Goal: Communication & Community: Share content

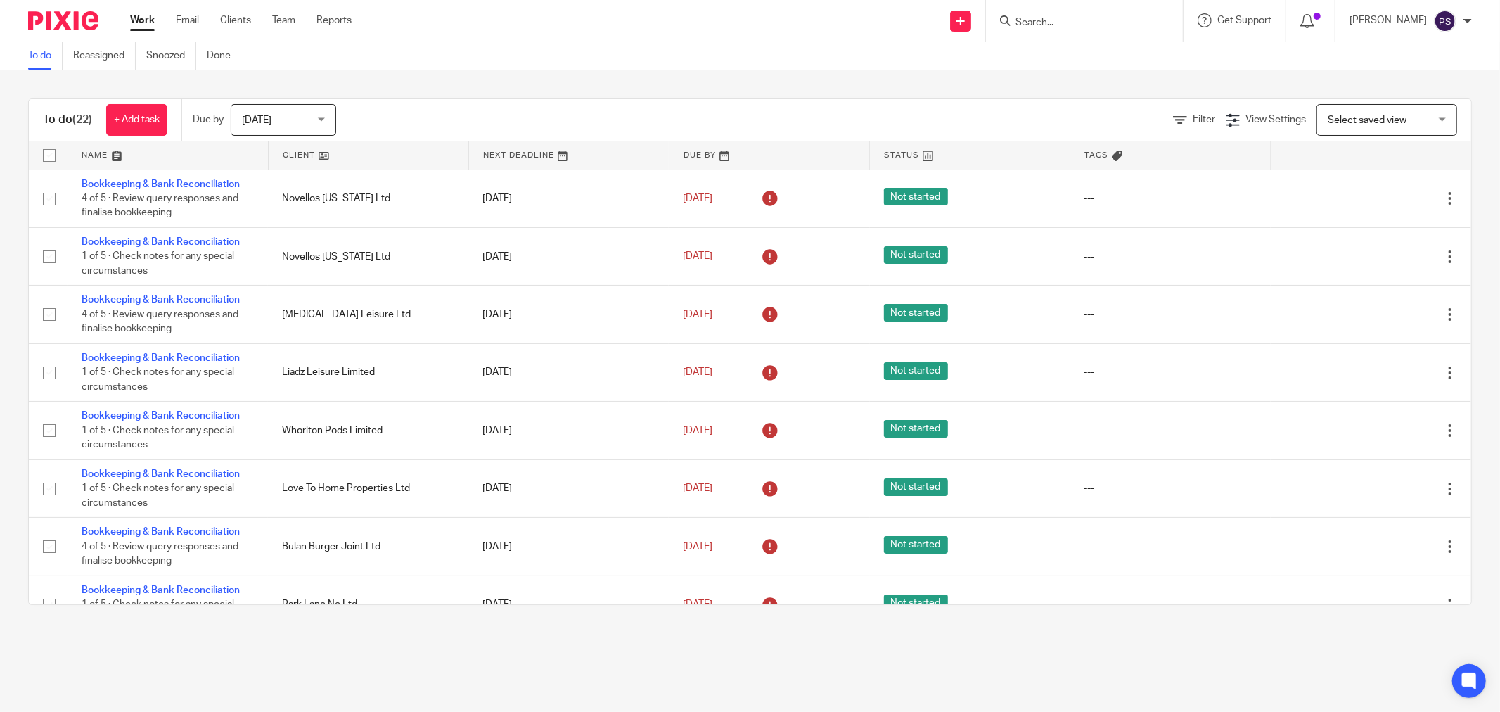
click at [1075, 22] on input "Search" at bounding box center [1077, 23] width 127 height 13
click at [1080, 18] on input "Search" at bounding box center [1077, 23] width 127 height 13
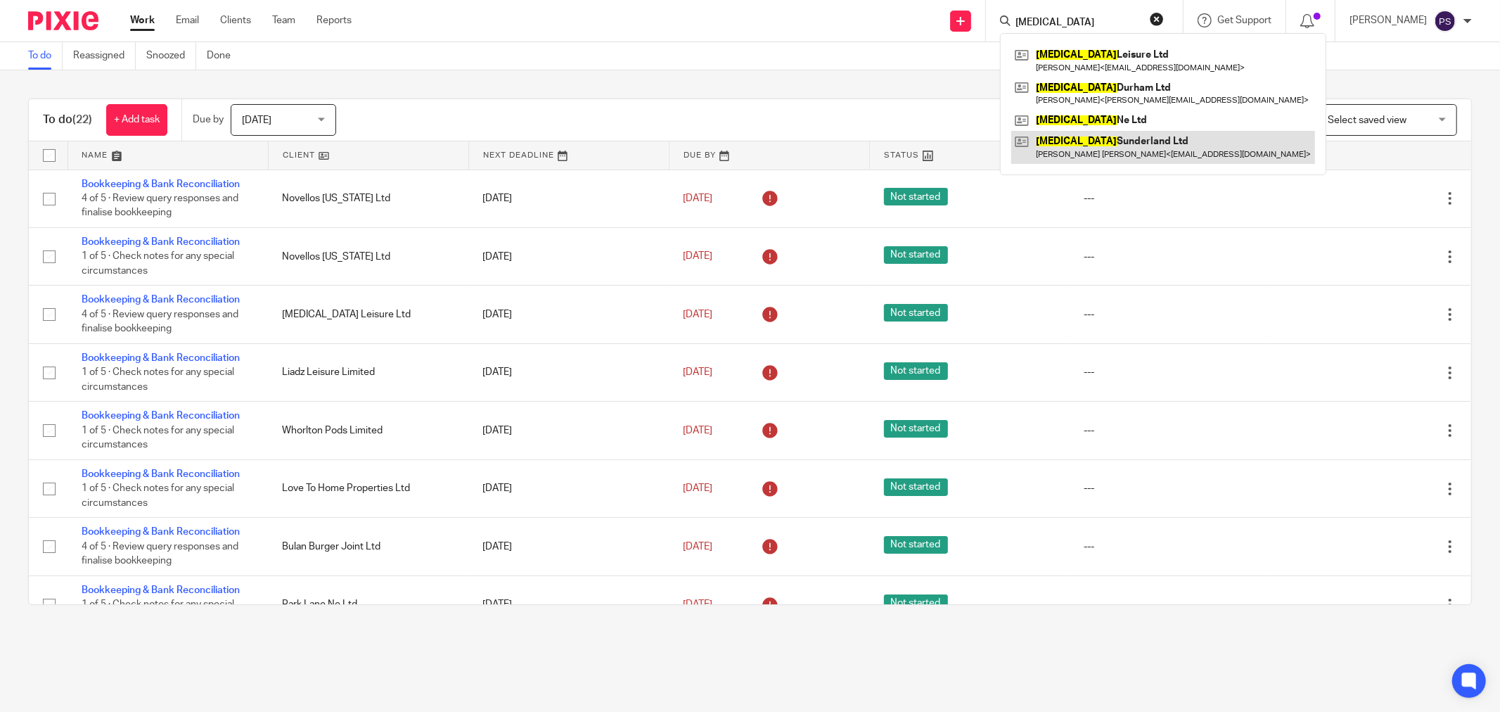
type input "Gastro"
click at [1104, 142] on link at bounding box center [1163, 147] width 304 height 32
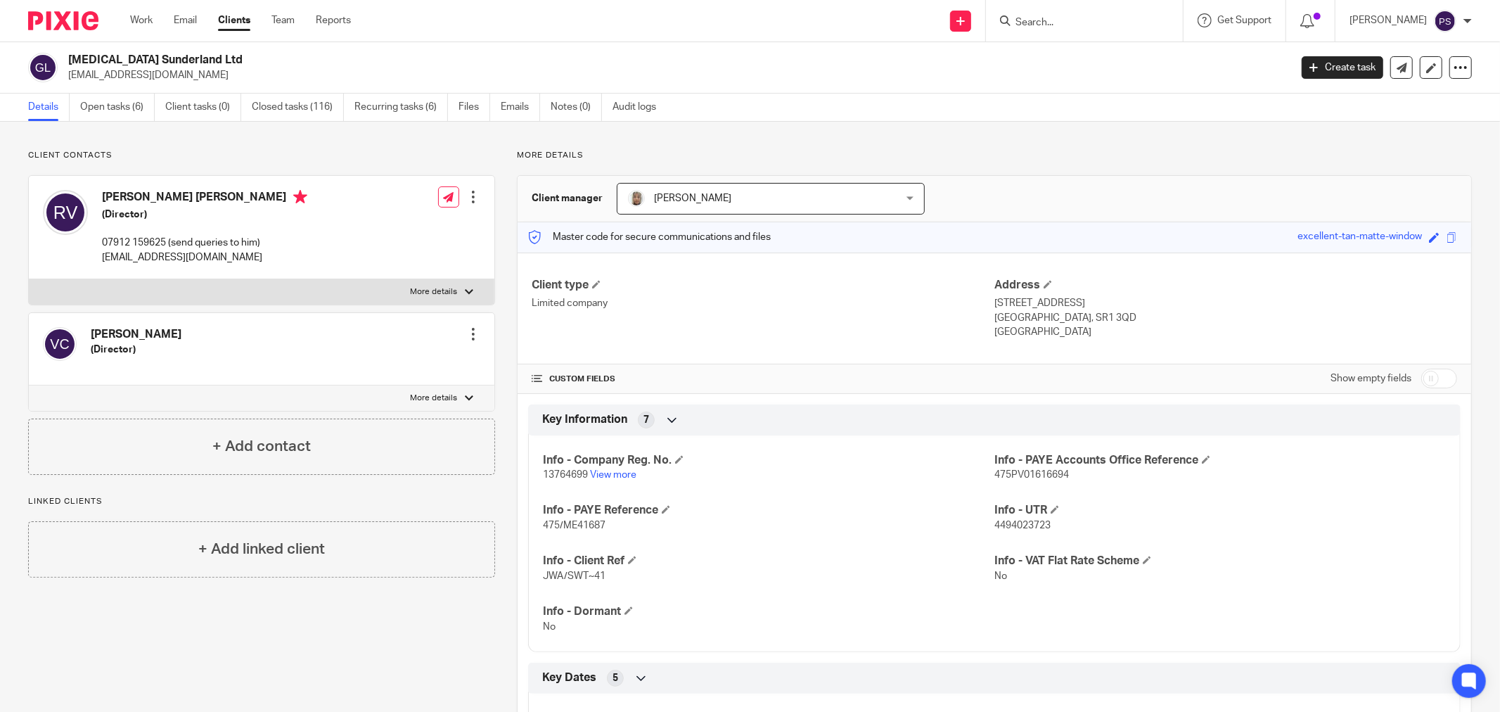
click at [1064, 18] on input "Search" at bounding box center [1077, 23] width 127 height 13
click at [1397, 65] on icon at bounding box center [1402, 68] width 11 height 11
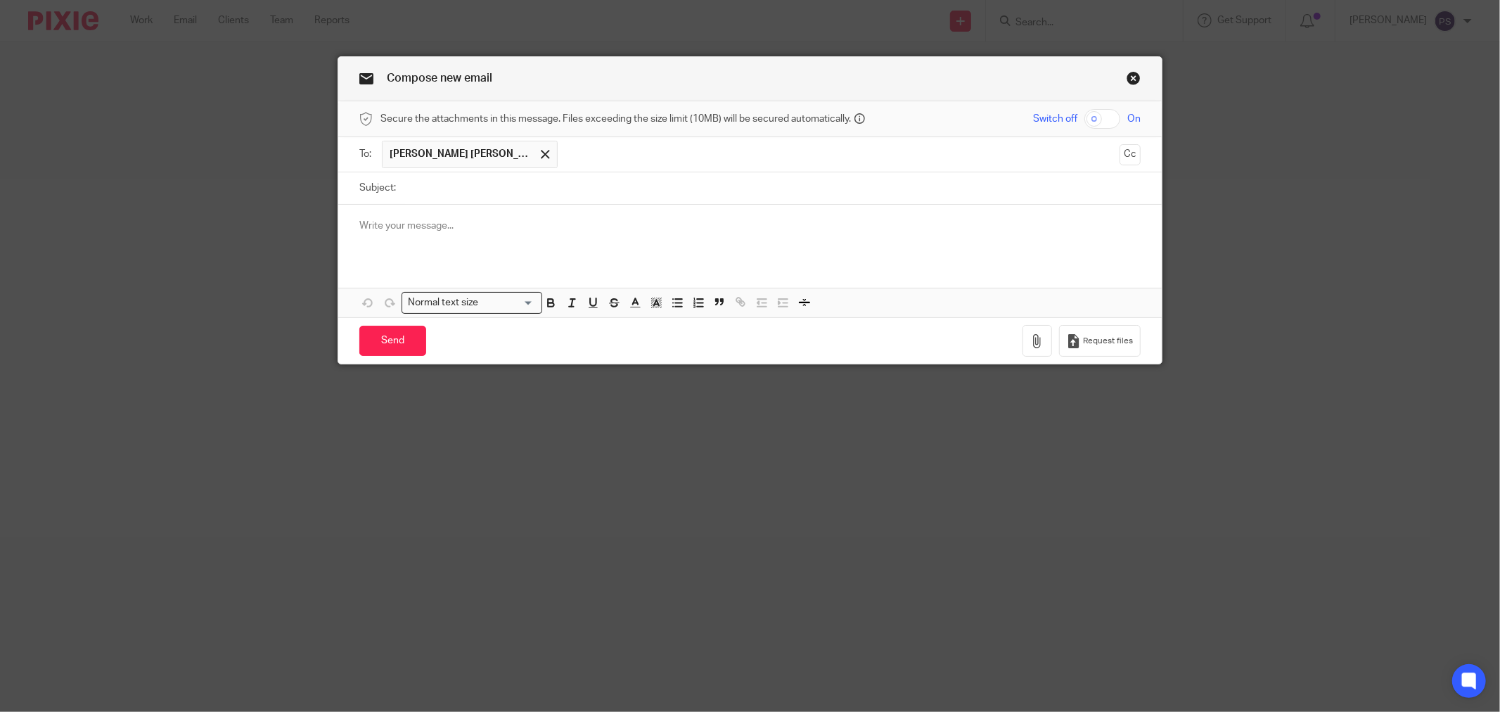
click at [565, 156] on input "text" at bounding box center [839, 154] width 549 height 27
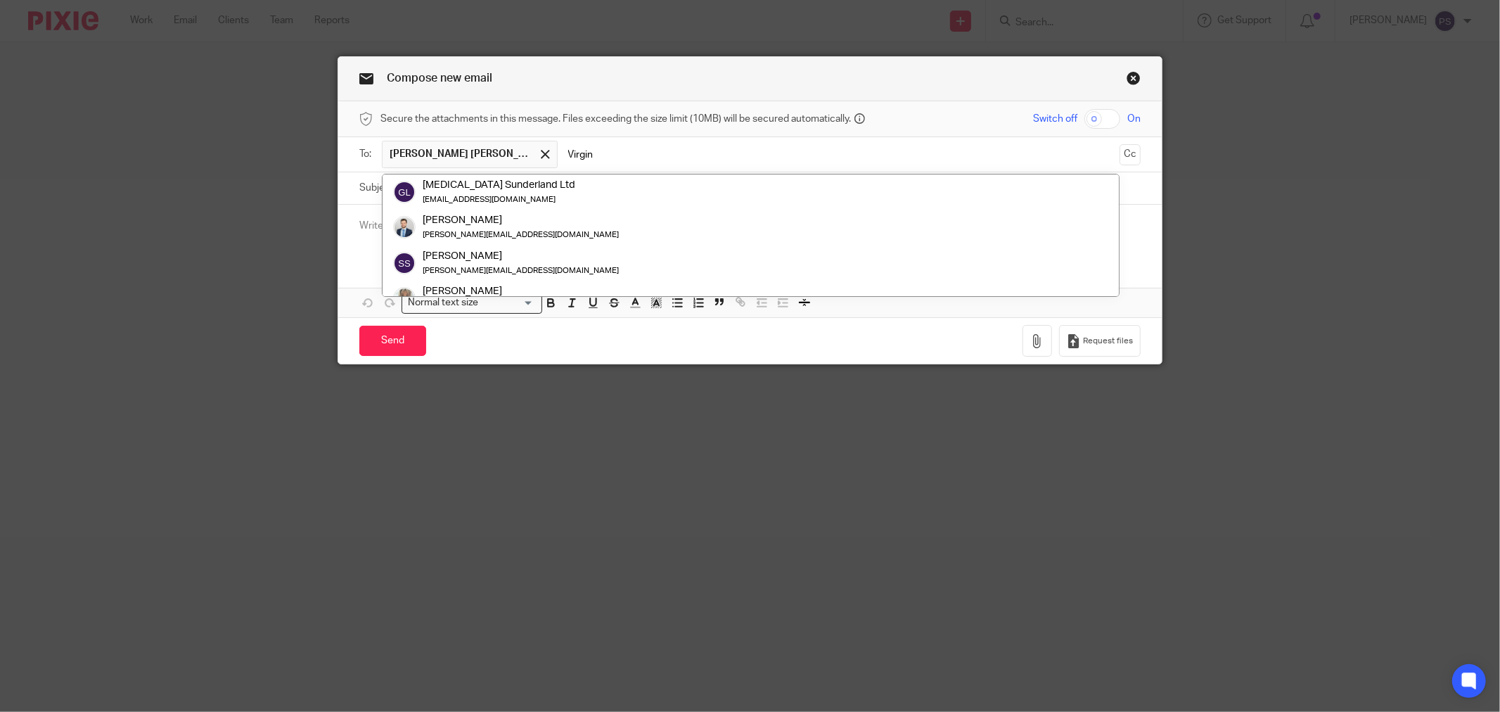
type input "Virgini"
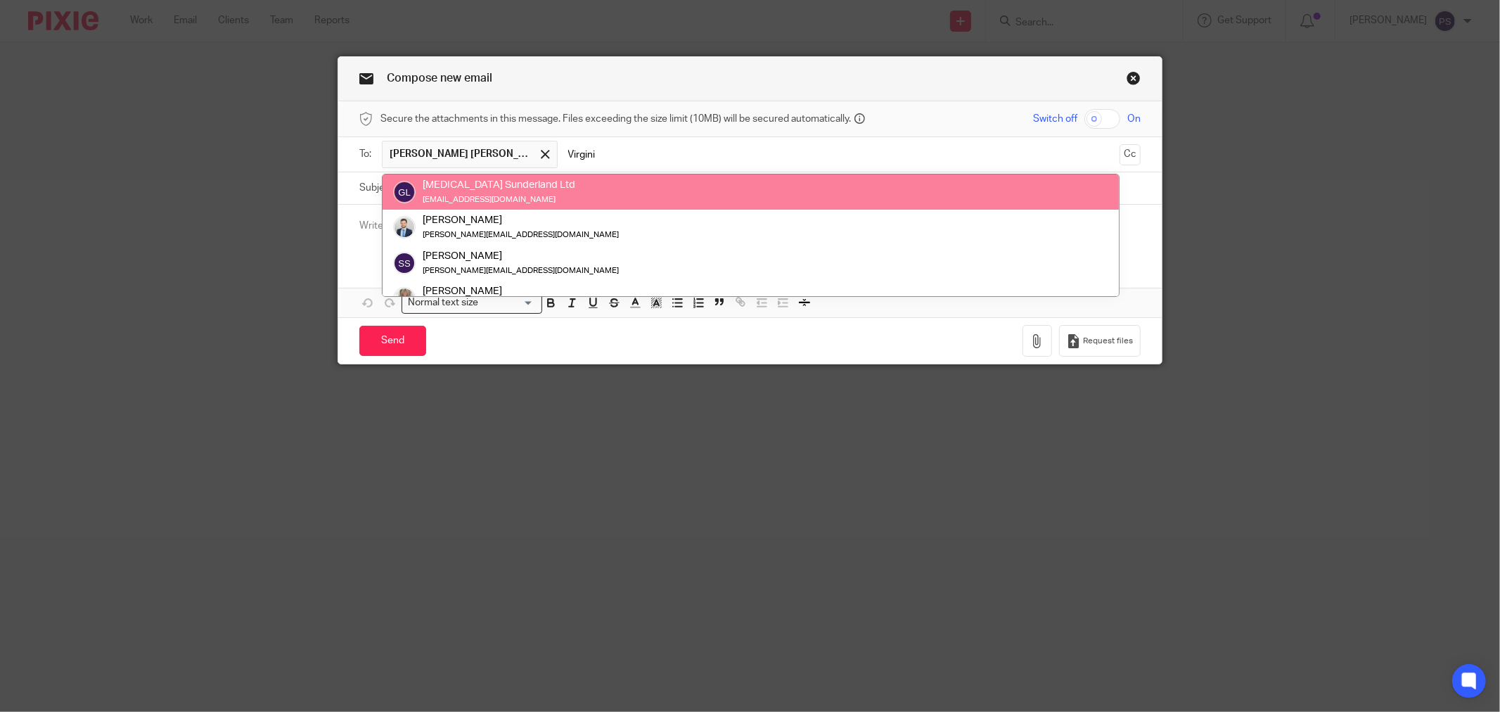
drag, startPoint x: 534, startPoint y: 156, endPoint x: 488, endPoint y: 156, distance: 46.4
click at [565, 156] on input "Virgini" at bounding box center [839, 154] width 549 height 27
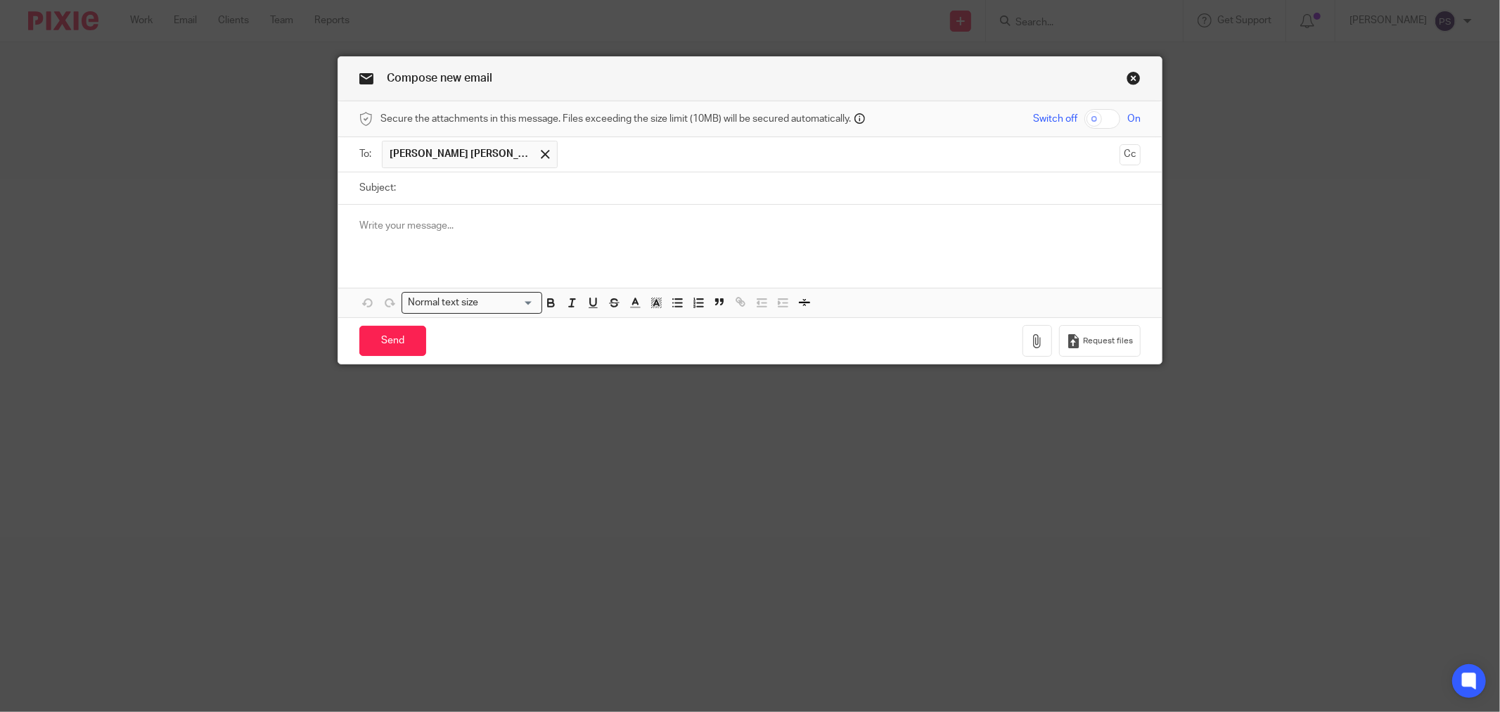
type input "R"
type input "V"
click at [473, 188] on input "Subject:" at bounding box center [772, 188] width 738 height 32
click at [487, 198] on input "Subject:" at bounding box center [772, 188] width 738 height 32
type input "Gastro Sunderland Ltd_ New Sales Spreadsheet"
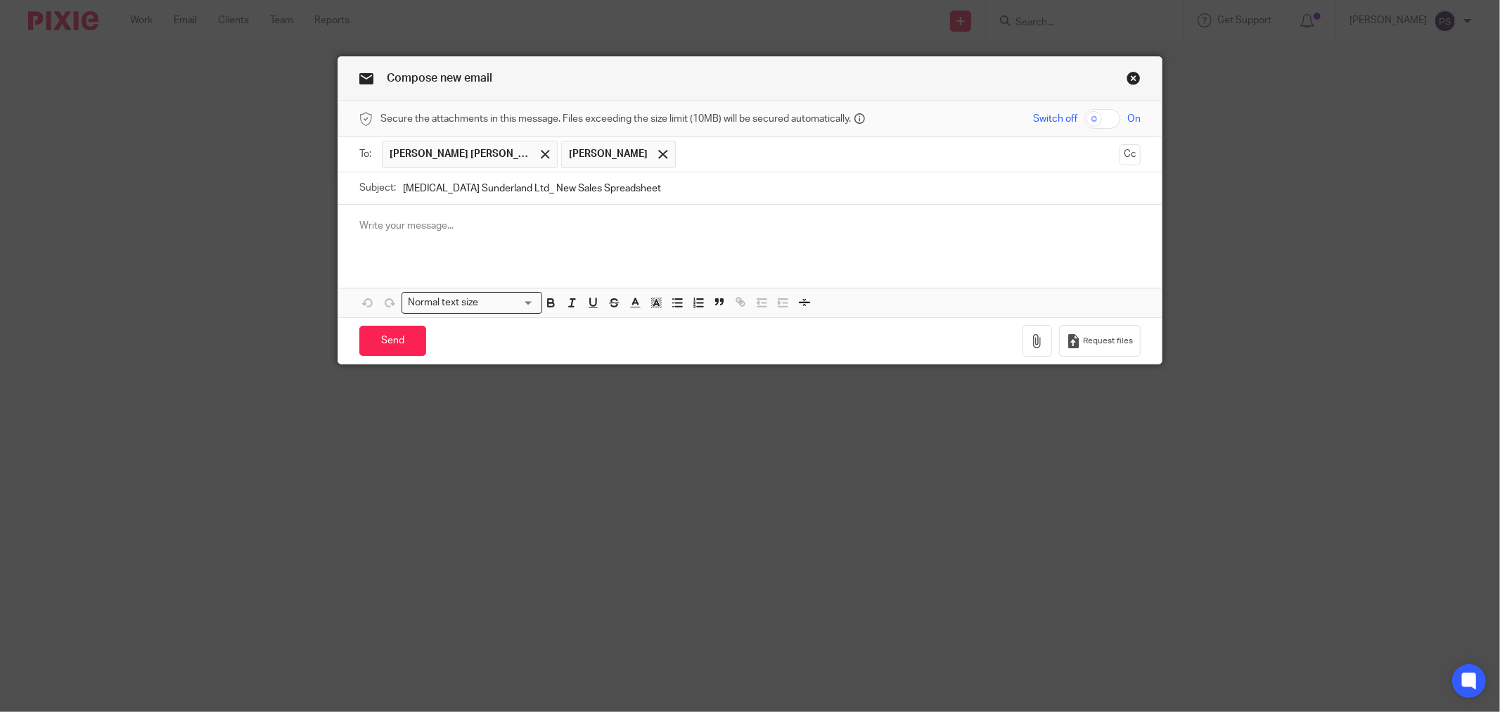
click at [504, 226] on p at bounding box center [749, 226] width 781 height 14
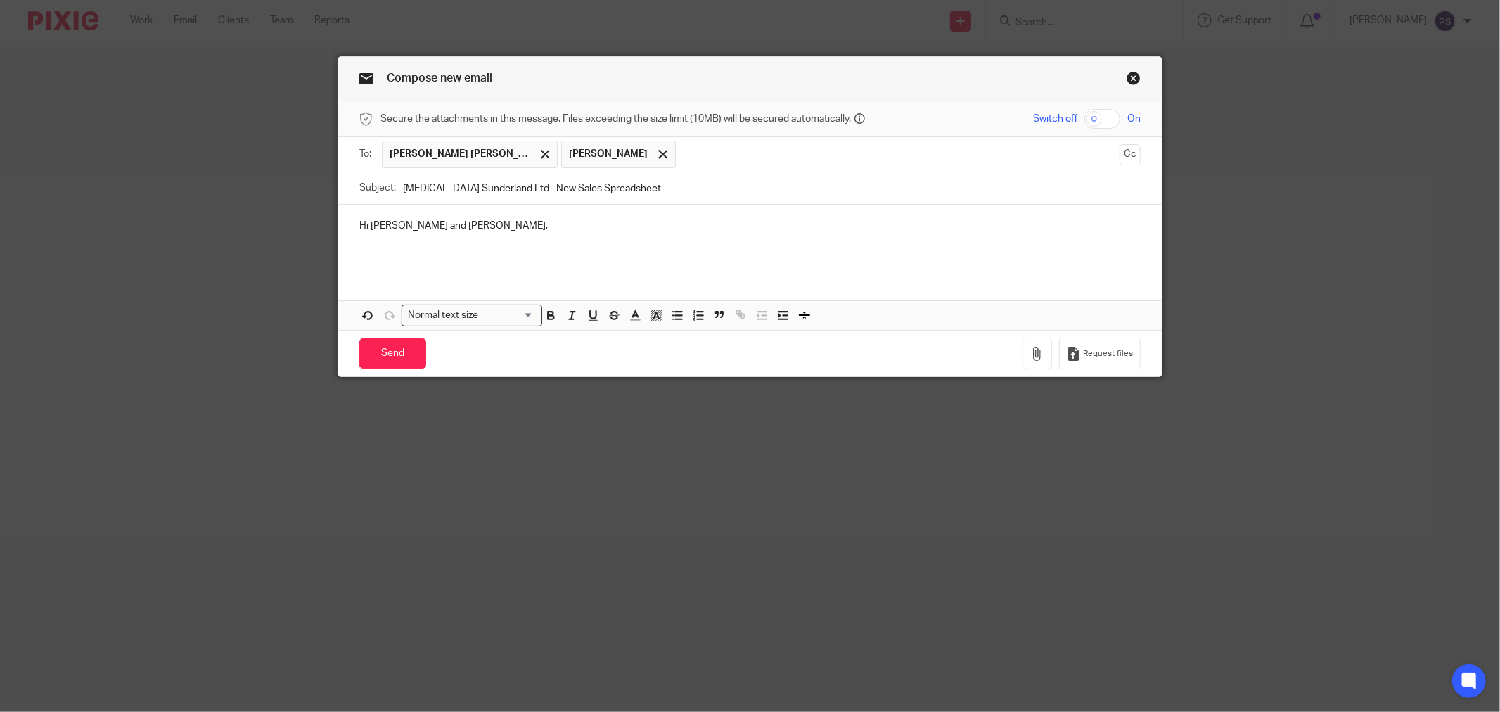
click at [420, 246] on p at bounding box center [749, 240] width 781 height 14
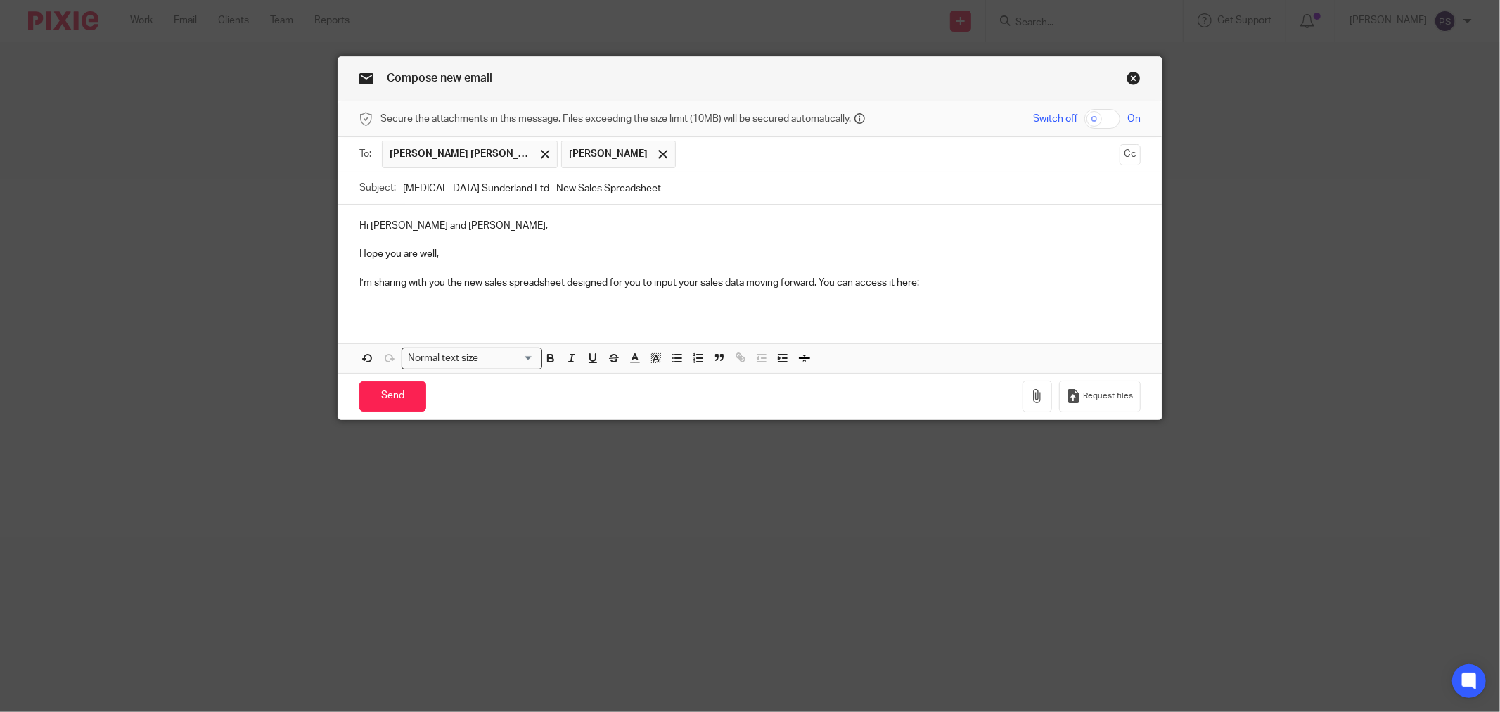
click at [612, 303] on p at bounding box center [749, 297] width 781 height 14
drag, startPoint x: 606, startPoint y: 284, endPoint x: 762, endPoint y: 307, distance: 157.1
click at [564, 283] on p "I’m sharing with you the new sales spreadsheet designed for you to input your s…" at bounding box center [749, 283] width 781 height 14
click at [883, 286] on p "I’m sharing with you the new sales spreadsheet for you to input your sales data…" at bounding box center [749, 283] width 781 height 14
click at [774, 284] on p "I’m sharing with you the new sales spreadsheet for you to input your sales data…" at bounding box center [749, 283] width 781 height 14
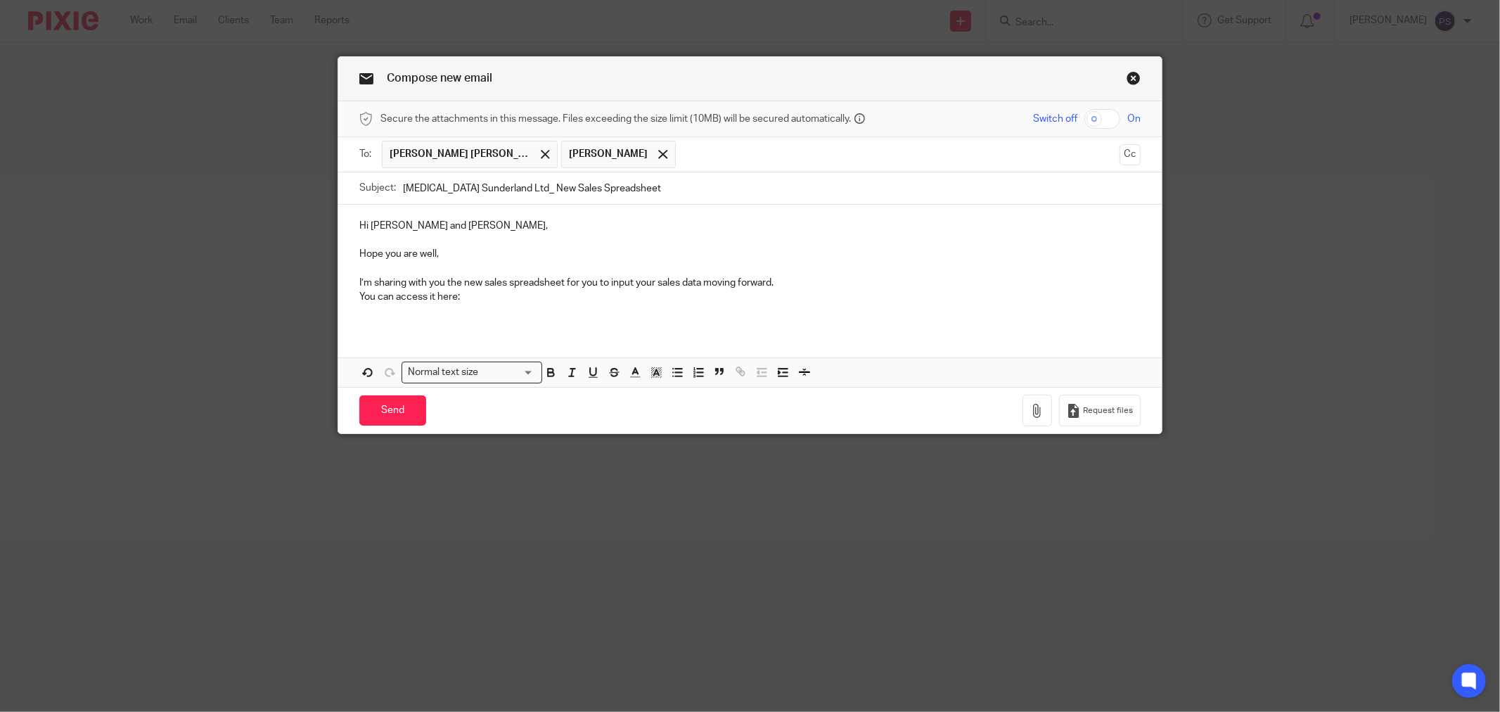
click at [533, 301] on p "You can access it here:" at bounding box center [749, 297] width 781 height 14
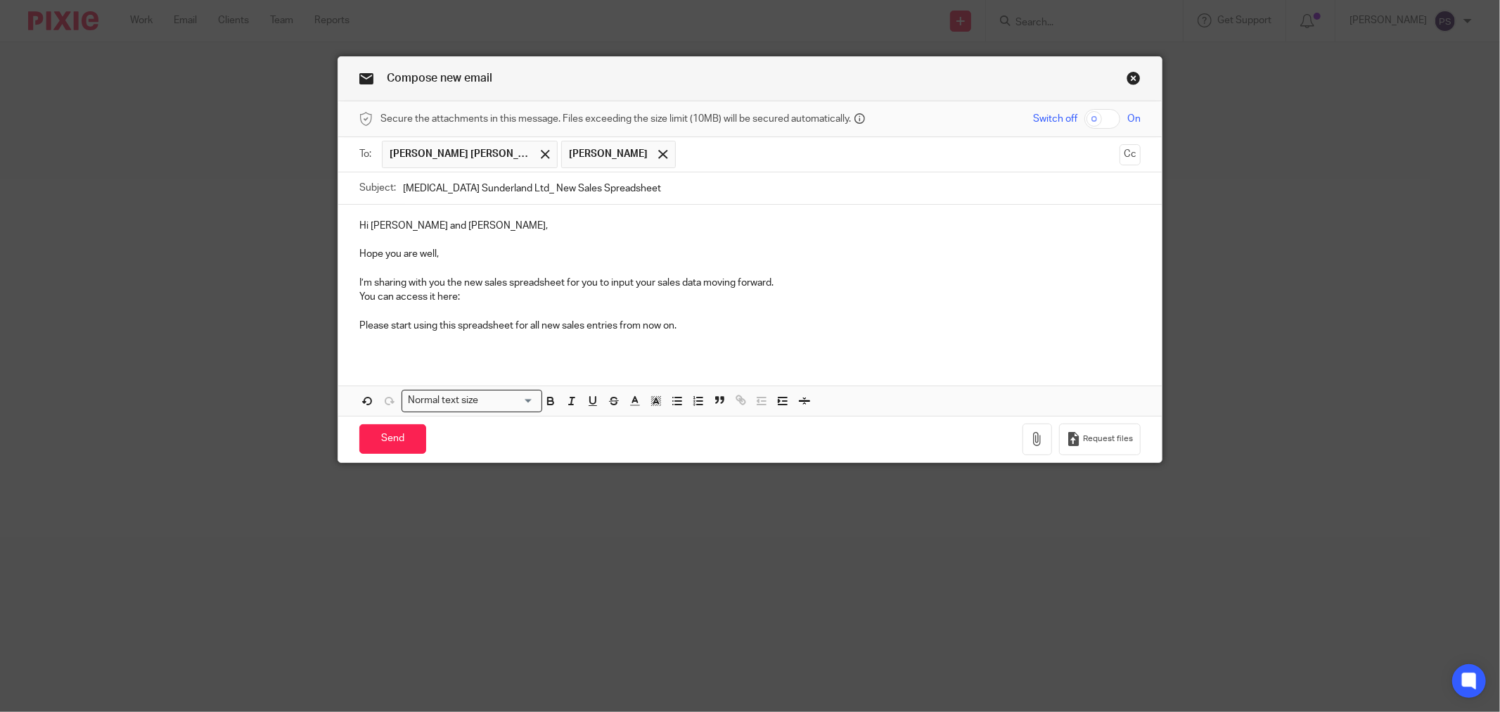
click at [507, 300] on p "You can access it here:" at bounding box center [749, 297] width 781 height 14
click at [705, 321] on p "Please start using this spreadsheet for all new sales entries from now on." at bounding box center [749, 326] width 781 height 14
click at [506, 301] on p "You can access it here:" at bounding box center [749, 297] width 781 height 14
click at [764, 353] on div "Hi Virginio and Ryan, Hope you are well, I’m sharing with you the new sales spr…" at bounding box center [749, 281] width 823 height 153
click at [753, 331] on p "Please start using this spreadsheet for all new sales entries from now on." at bounding box center [749, 326] width 781 height 14
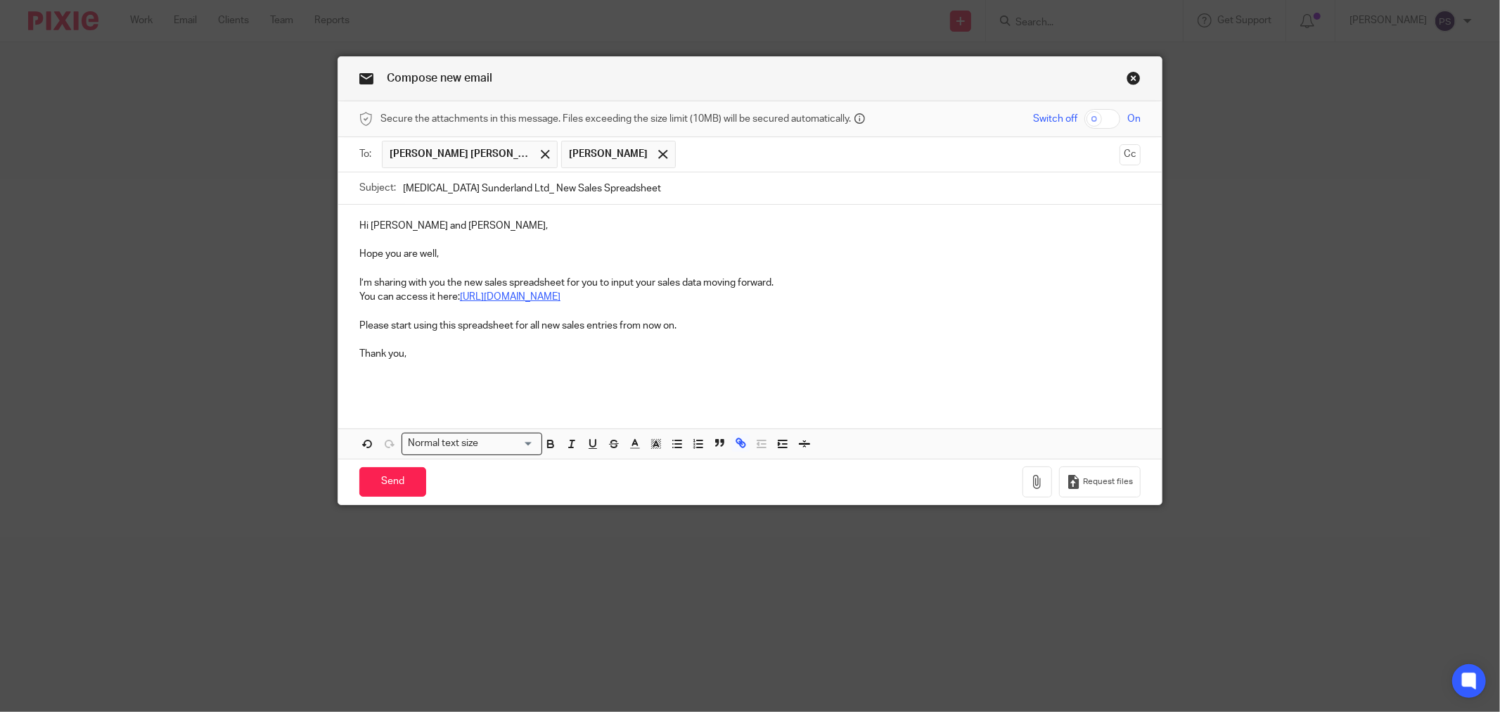
click at [560, 297] on link "https://docs.google.com/spreadsheets/d/1nwAaOloKBjkFJGbKBC1vZuaO6ImUL7Z7ck718h9…" at bounding box center [510, 297] width 101 height 10
click at [560, 300] on link "https://docs.google.com/spreadsheets/d/1nwAaOloKBjkFJGbKBC1vZuaO6ImUL7Z7ck718h9…" at bounding box center [510, 297] width 101 height 10
drag, startPoint x: 1080, startPoint y: 296, endPoint x: 456, endPoint y: 297, distance: 624.5
click at [456, 297] on p "You can access it here: https://docs.google.com/spreadsheets/d/1nwAaOloKBjkFJGb…" at bounding box center [749, 297] width 781 height 14
click at [778, 349] on button "Edit" at bounding box center [794, 351] width 32 height 23
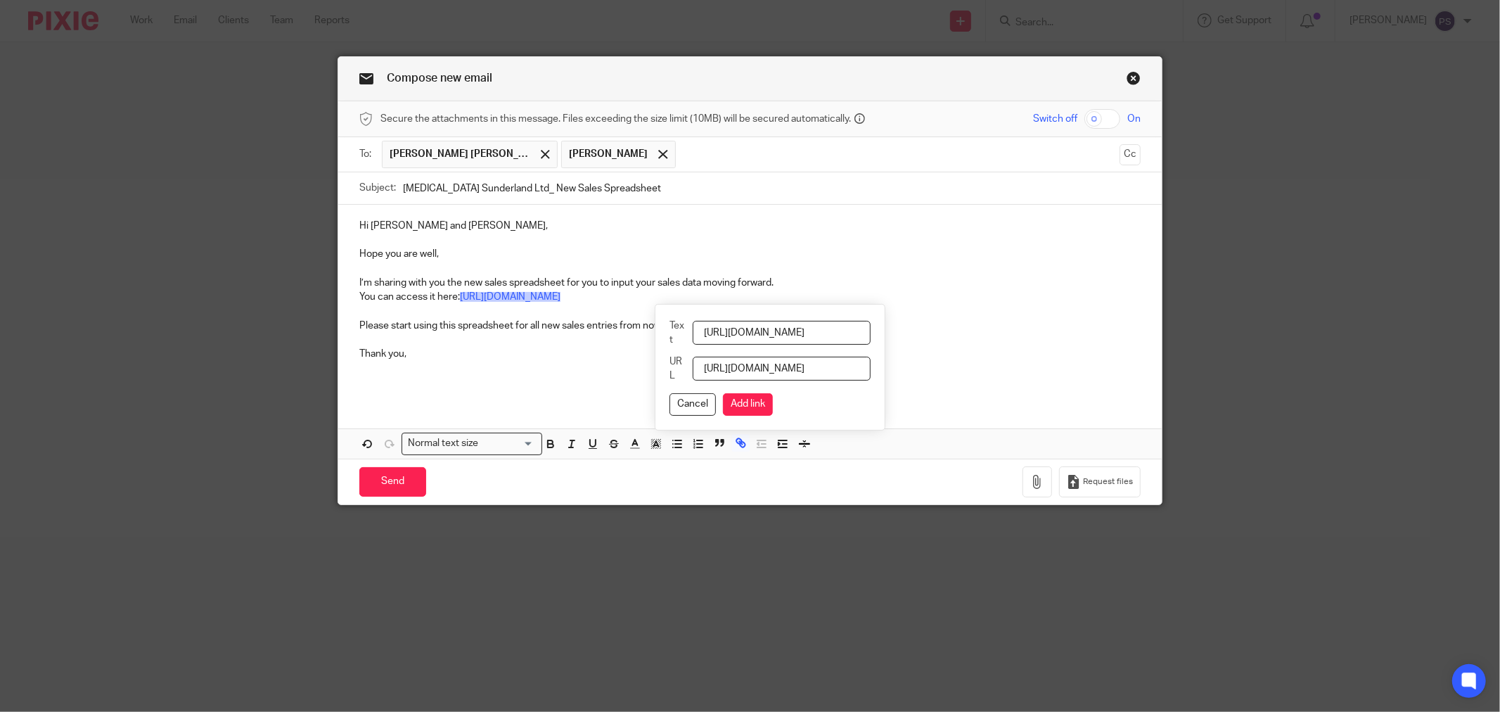
scroll to position [0, 490]
click at [687, 405] on button "Cancel" at bounding box center [692, 404] width 46 height 23
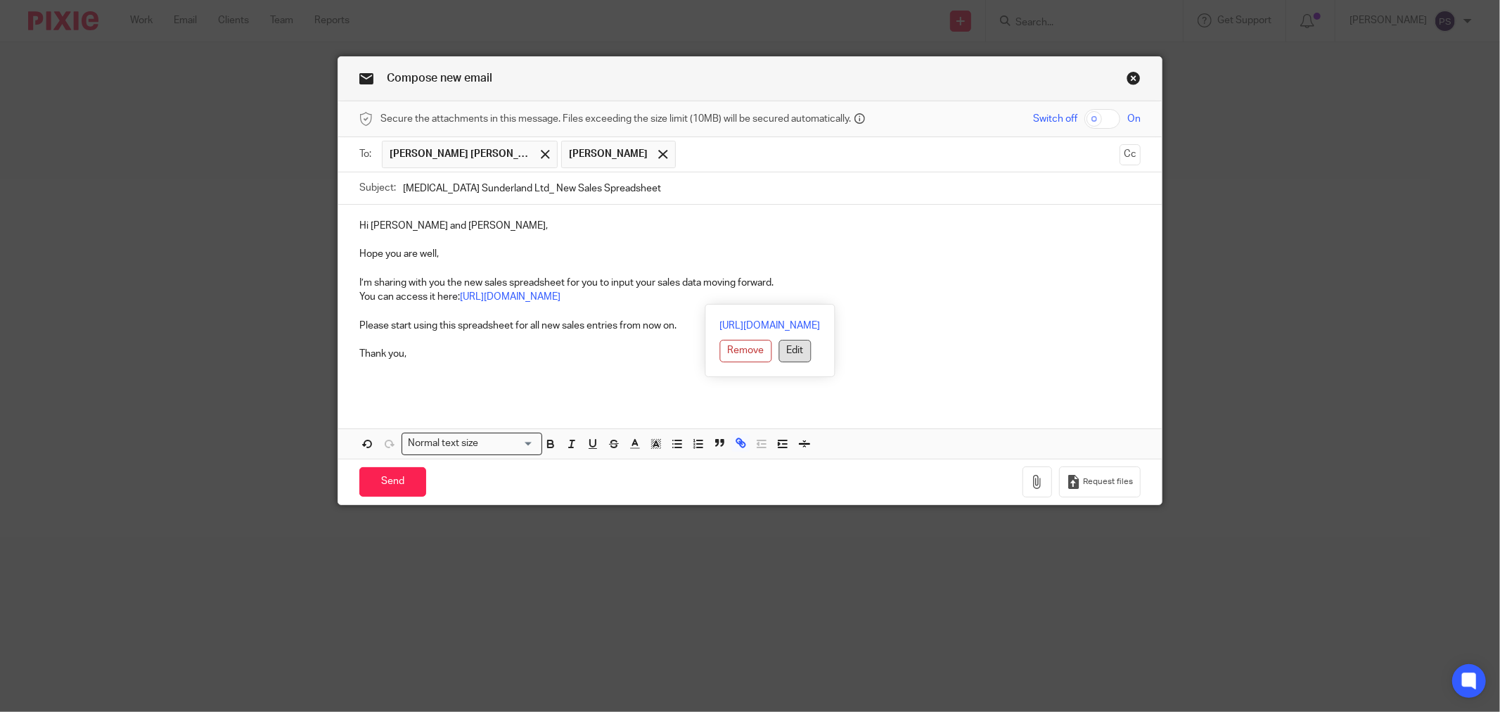
click at [778, 359] on button "Edit" at bounding box center [794, 351] width 32 height 23
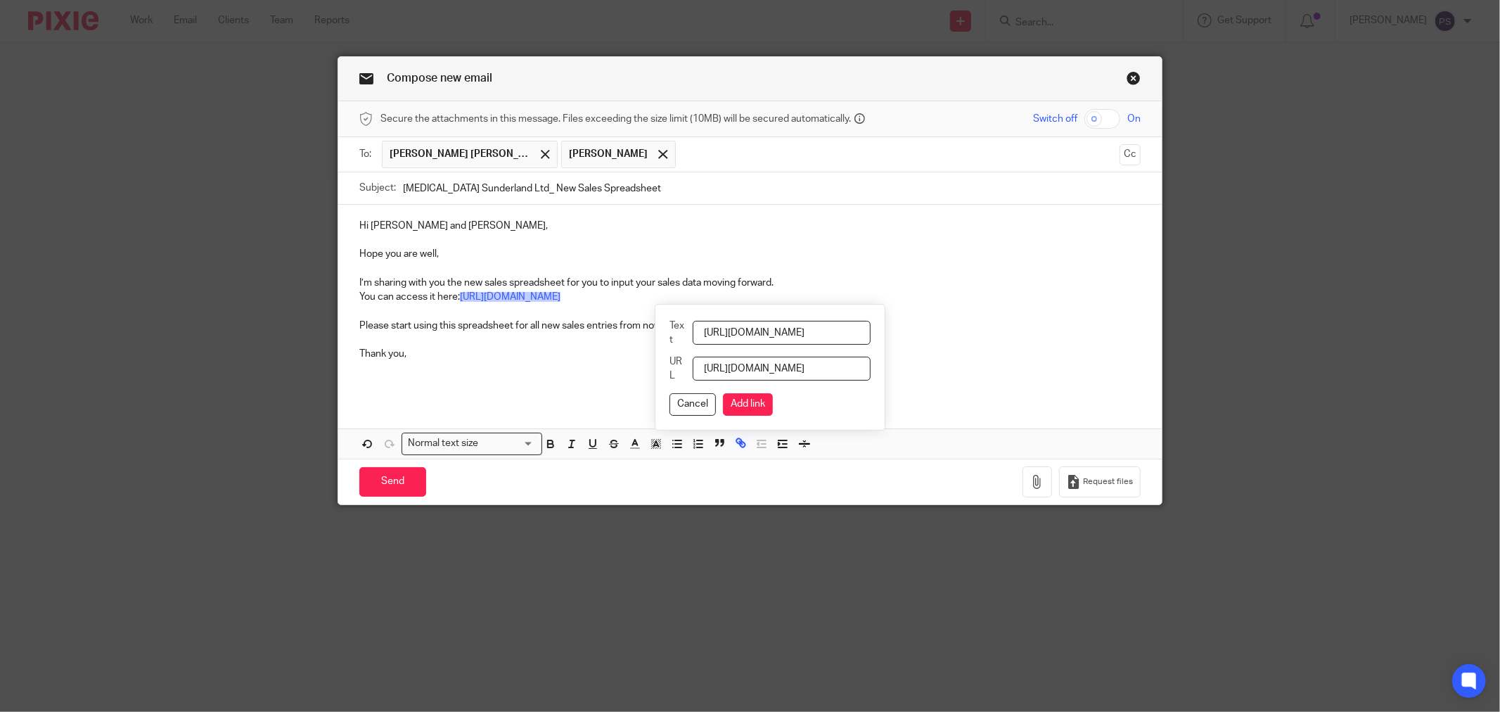
scroll to position [0, 490]
click at [784, 380] on input "https://docs.google.com/spreadsheets/d/1nwAaOloKBjkFJGbKBC1vZuaO6ImUL7Z7ck718h9…" at bounding box center [782, 369] width 178 height 24
click at [770, 339] on input "https://docs.google.com/spreadsheets/d/1nwAaOloKBjkFJGbKBC1vZuaO6ImUL7Z7ck718h9…" at bounding box center [782, 333] width 178 height 24
click at [769, 332] on input "Text" at bounding box center [782, 333] width 178 height 24
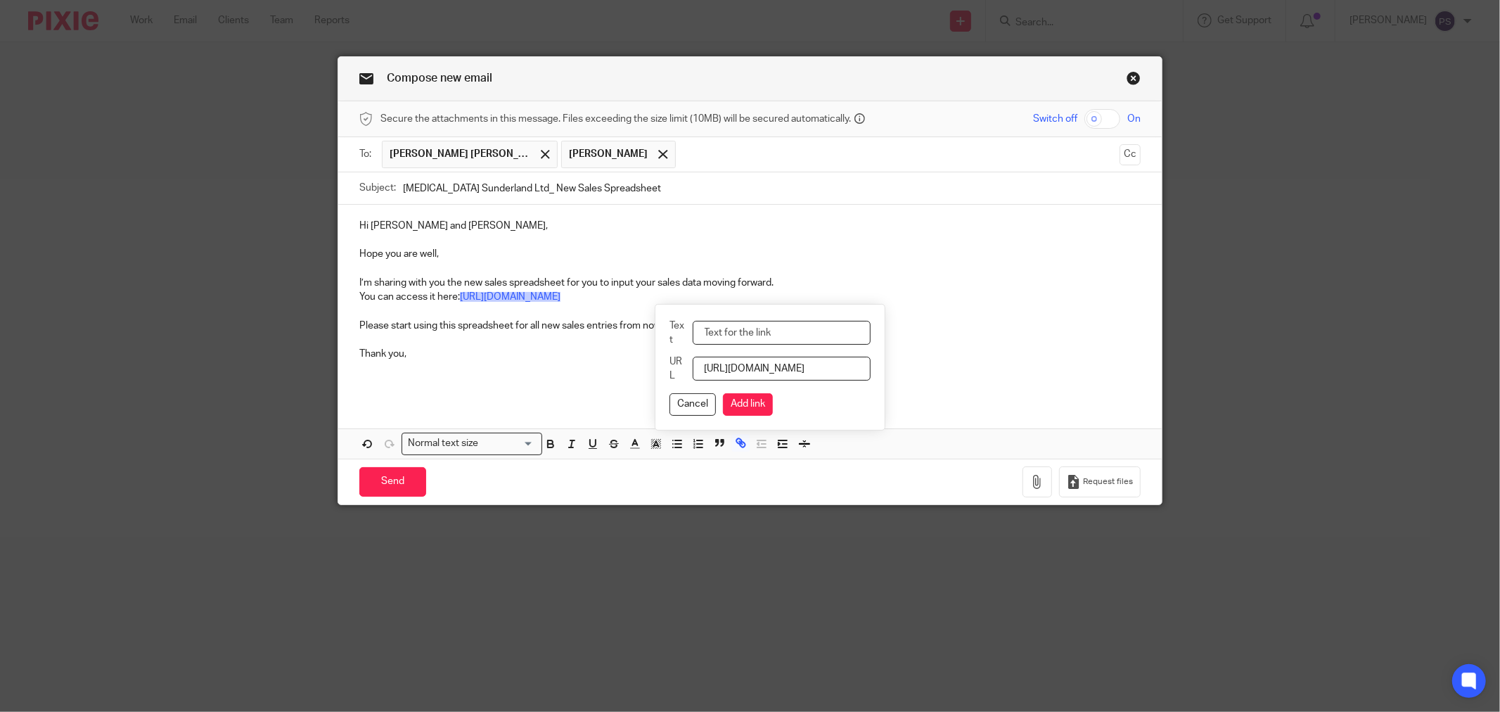
paste input "New Sales Spreadsheet- AnticoRoker_WeeklyTakings_2025 - 2026"
type input "New Sales Spreadsheet- AnticoRoker_WeeklyTakings_2025 - 2026"
click at [762, 409] on button "Add link" at bounding box center [748, 404] width 50 height 23
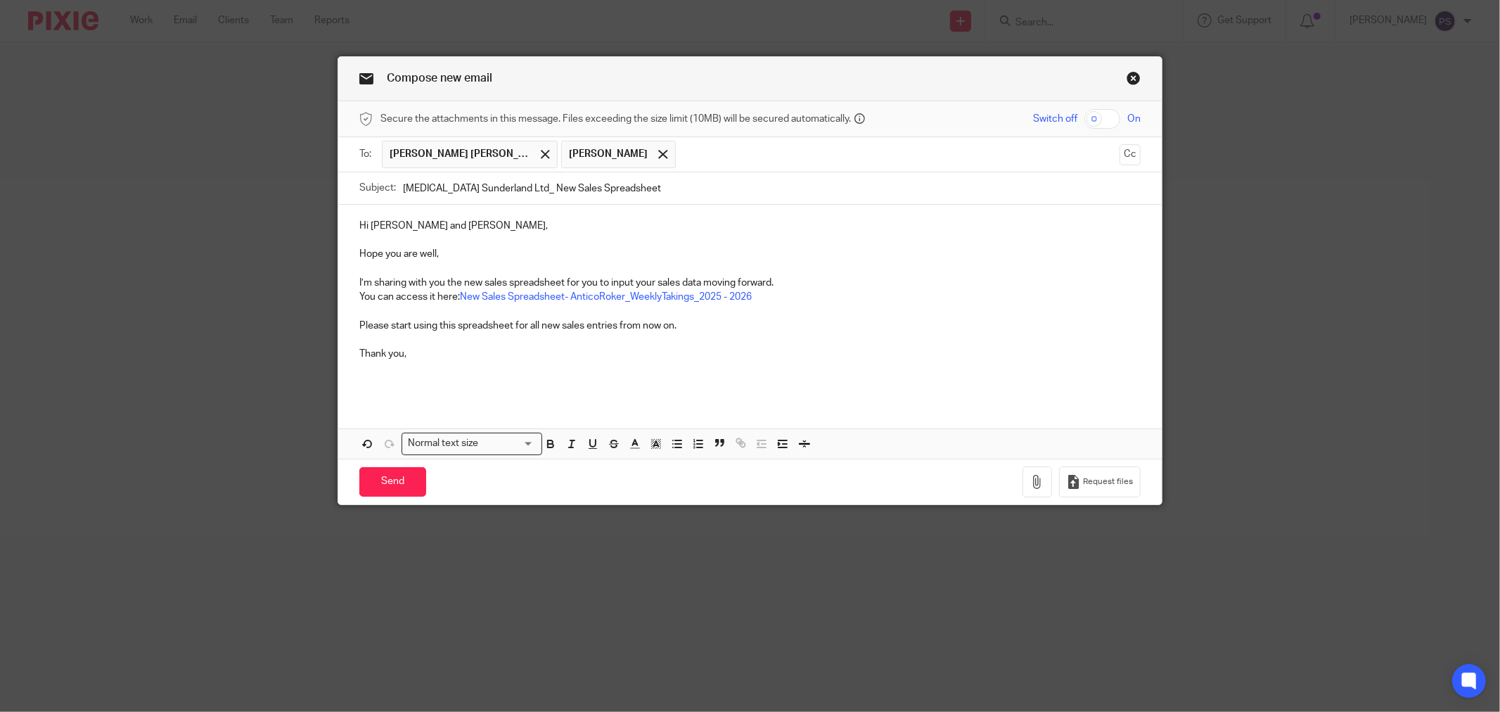
click at [790, 350] on p "Thank you," at bounding box center [749, 354] width 781 height 14
click at [734, 295] on link "New Sales Spreadsheet- AnticoRoker_WeeklyTakings_2025 - 2026" at bounding box center [606, 297] width 292 height 10
drag, startPoint x: 771, startPoint y: 305, endPoint x: 454, endPoint y: 301, distance: 316.5
click at [454, 301] on div "Hi Virginio and Ryan, Hope you are well, I’m sharing with you the new sales spr…" at bounding box center [749, 302] width 823 height 195
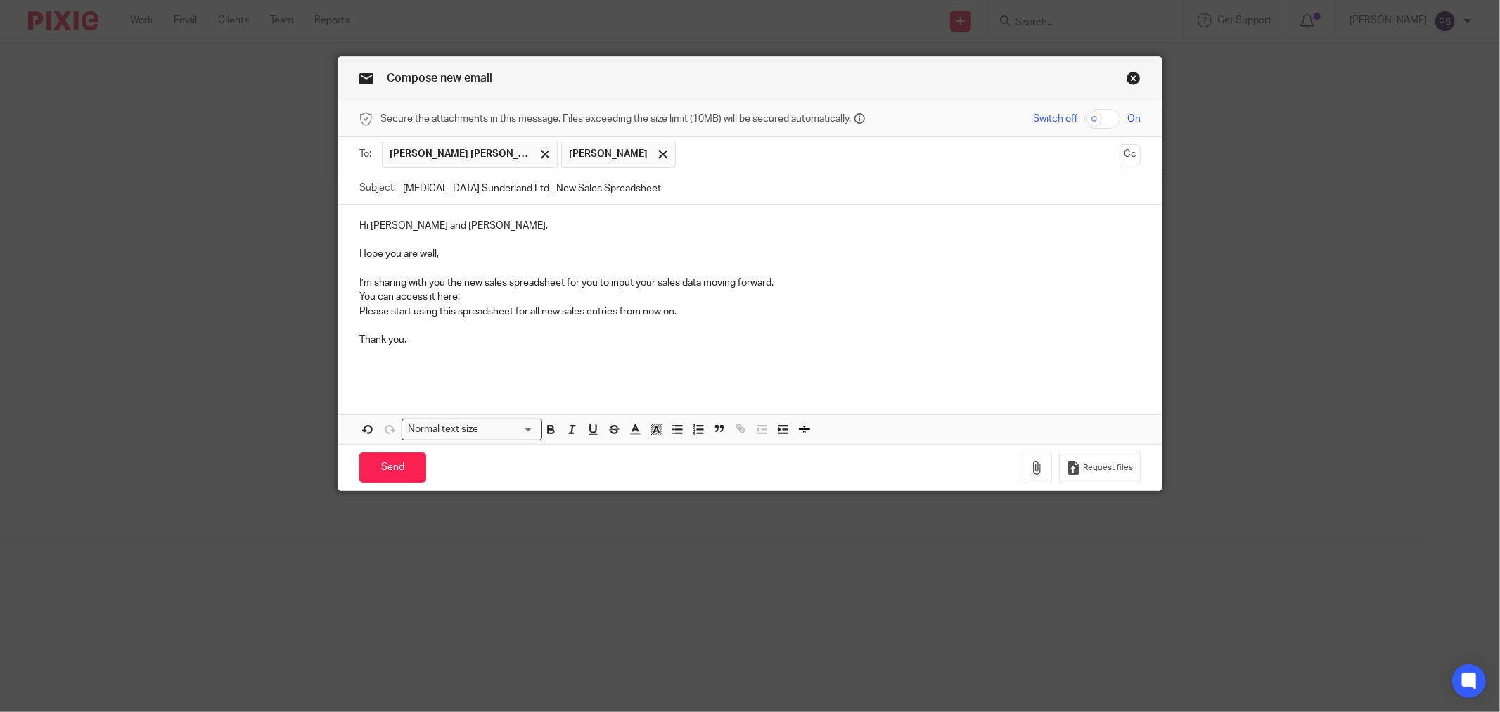
click at [518, 298] on p "You can access it here:" at bounding box center [749, 297] width 781 height 14
click at [806, 303] on p "You can access it here: https://docs.google.com/spreadsheets/d/1nwAaOloKBjkFJGb…" at bounding box center [749, 297] width 781 height 14
click at [560, 296] on link "https://docs.google.com/spreadsheets/d/1nwAaOloKBjkFJGbKBC1vZuaO6ImUL7Z7ck718h9…" at bounding box center [510, 297] width 101 height 10
click at [487, 299] on link "https://docs.google.com/spreadsheets/d/1nwAaOloKBjkFJGbKBC1vZuaO6ImUL7Z7ck718h9…" at bounding box center [510, 297] width 101 height 10
click at [1062, 297] on p "You can access it here: https://docs.google.com/spreadsheets/d/1nwAaOloKBjkFJGb…" at bounding box center [749, 297] width 781 height 14
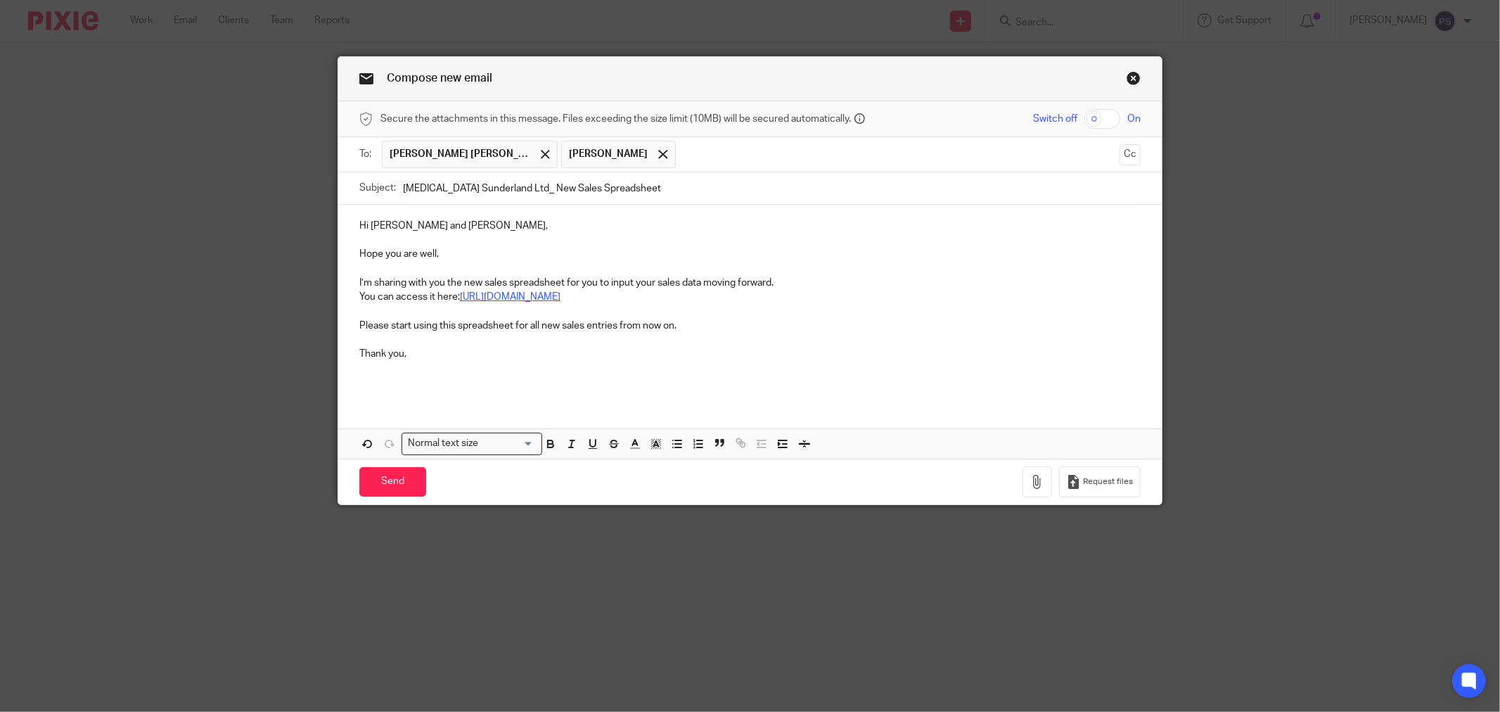
click at [558, 299] on link "https://docs.google.com/spreadsheets/d/1nwAaOloKBjkFJGbKBC1vZuaO6ImUL7Z7ck718h9…" at bounding box center [510, 297] width 101 height 10
click at [956, 308] on p at bounding box center [749, 312] width 781 height 14
click at [560, 301] on link "https://docs.google.com/spreadsheets/d/1nwAaOloKBjkFJGbKBC1vZuaO6ImUL7Z7ck718h9…" at bounding box center [510, 297] width 101 height 10
drag, startPoint x: 956, startPoint y: 301, endPoint x: 895, endPoint y: 296, distance: 61.4
click at [560, 296] on link "https://docs.google.com/spreadsheets/d/1nwAaOloKBjkFJGbKBC1vZuaO6ImUL7Z7ck718h9…" at bounding box center [510, 297] width 101 height 10
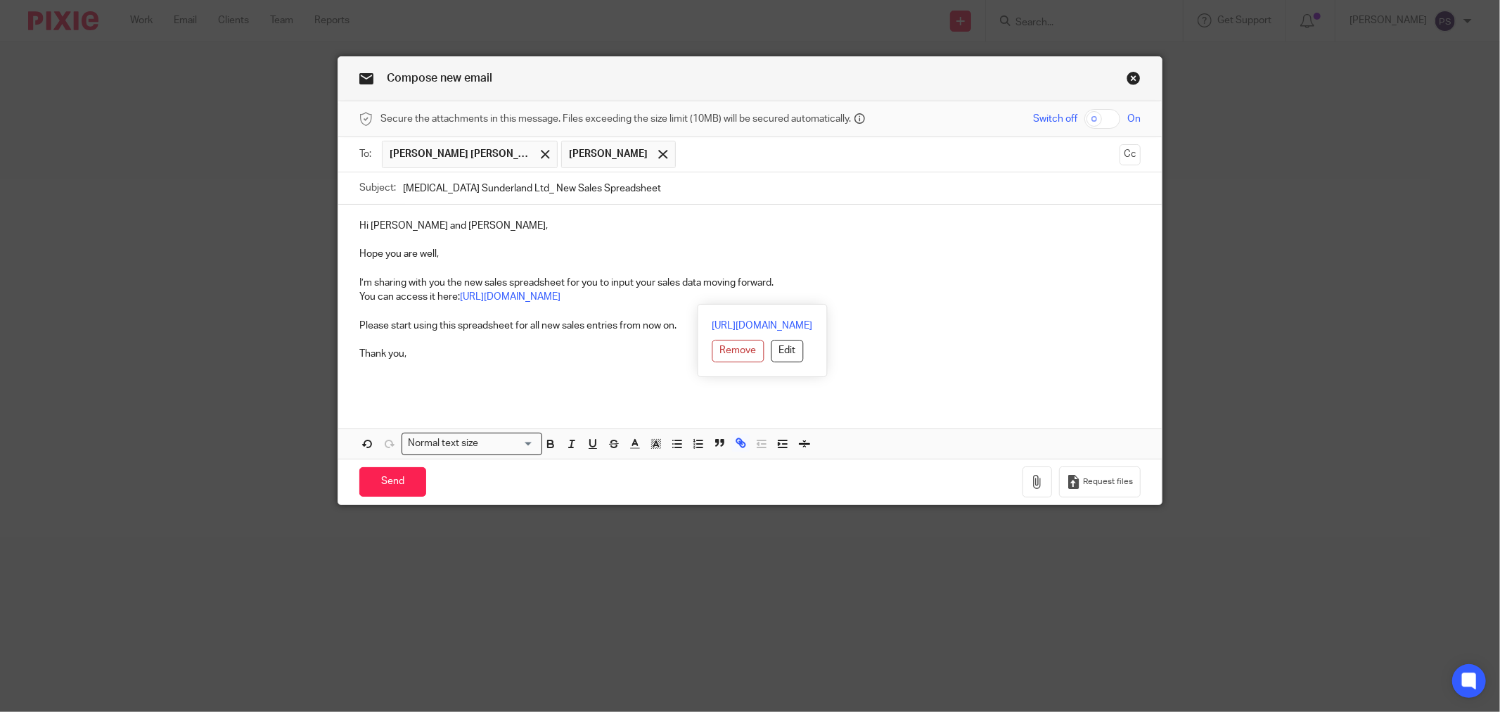
drag, startPoint x: 452, startPoint y: 297, endPoint x: 1086, endPoint y: 298, distance: 634.3
click at [1086, 298] on p "You can access it here: https://docs.google.com/spreadsheets/d/1nwAaOloKBjkFJGb…" at bounding box center [749, 297] width 781 height 14
click at [771, 352] on button "Edit" at bounding box center [787, 351] width 32 height 23
click at [741, 331] on input ":" at bounding box center [774, 333] width 178 height 24
drag, startPoint x: 741, startPoint y: 331, endPoint x: 589, endPoint y: 322, distance: 152.2
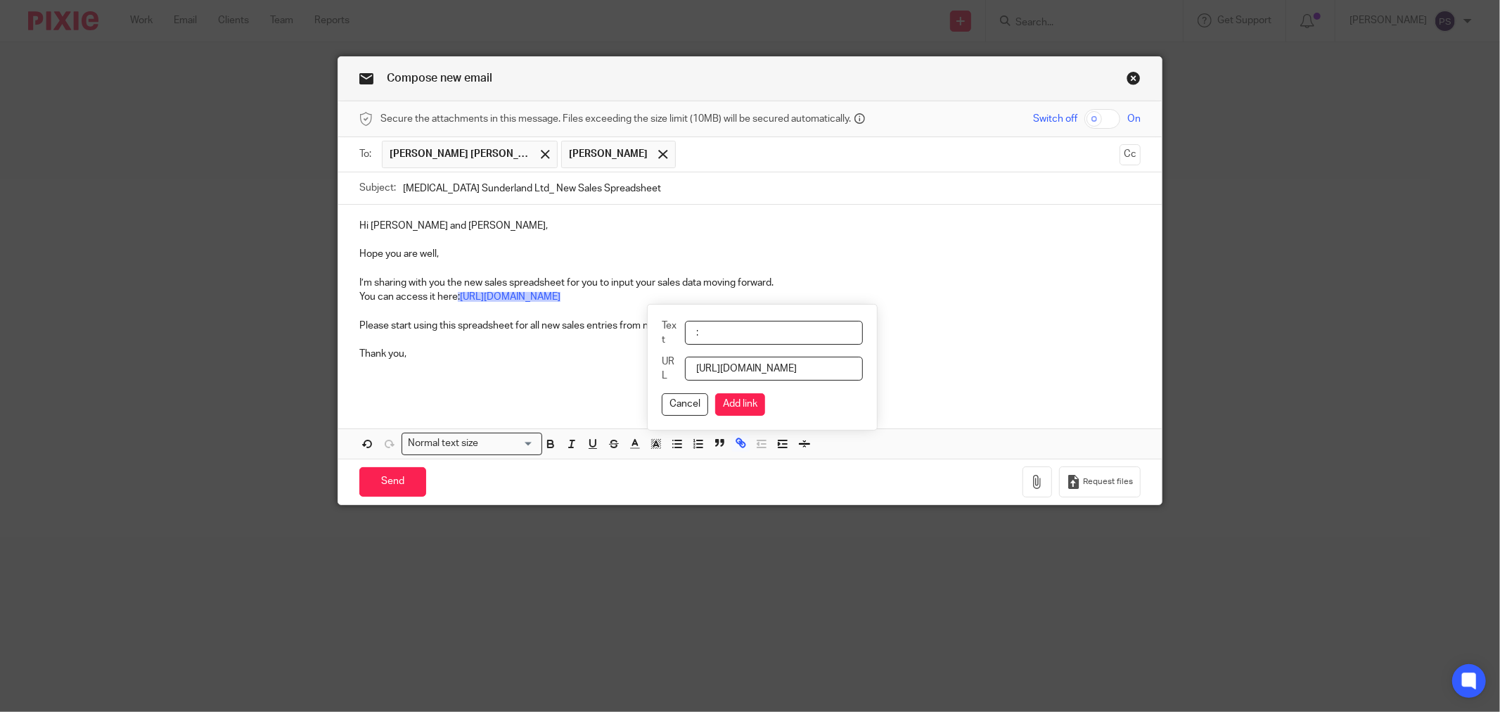
click at [589, 322] on div "Hi Virginio and Ryan, Hope you are well, I’m sharing with you the new sales spr…" at bounding box center [749, 332] width 823 height 254
drag, startPoint x: 804, startPoint y: 336, endPoint x: 793, endPoint y: 336, distance: 11.3
click at [793, 336] on input "Text" at bounding box center [774, 333] width 178 height 24
paste input "New Sales Spreadsheet- AnticoRoker_WeeklyTakings_2025 - 2026"
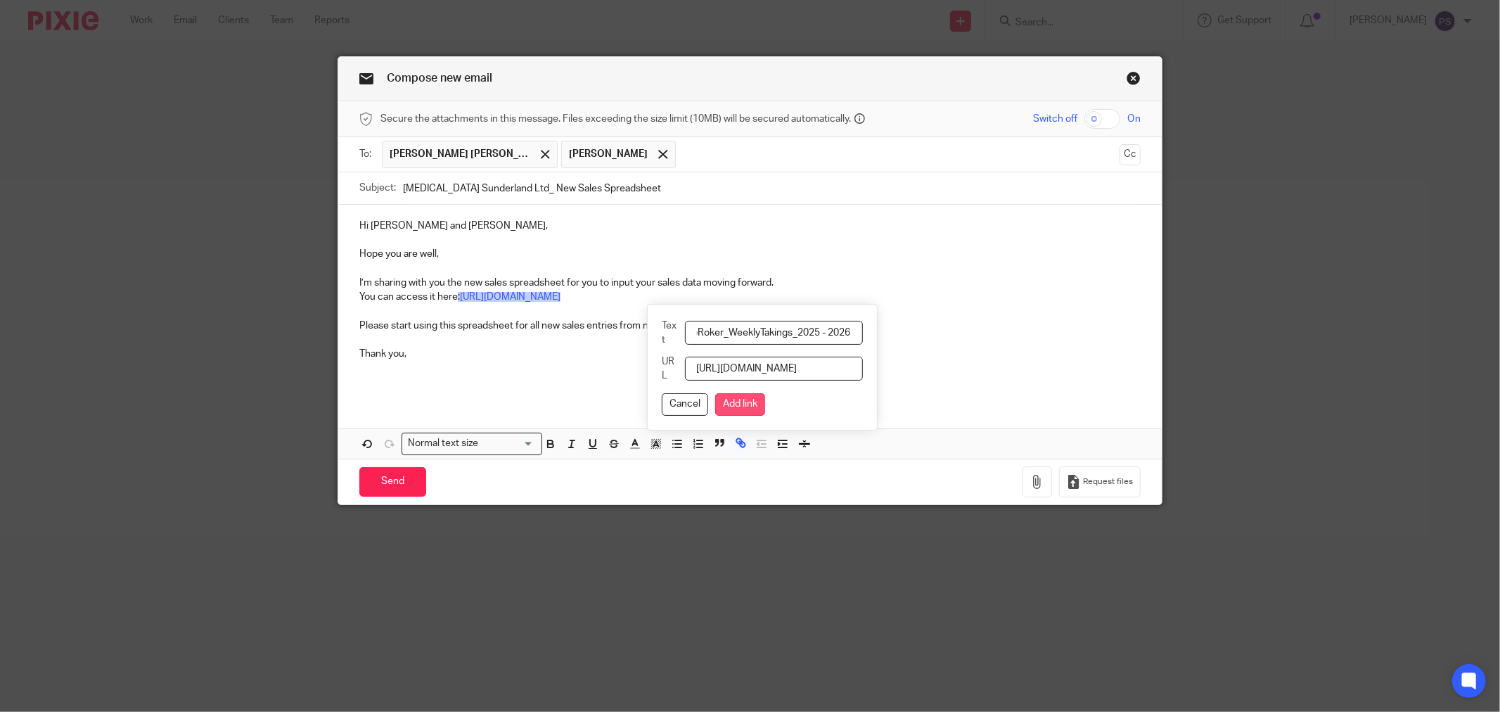
type input "New Sales Spreadsheet- AnticoRoker_WeeklyTakings_2025 - 2026"
click at [745, 408] on button "Add link" at bounding box center [740, 404] width 50 height 23
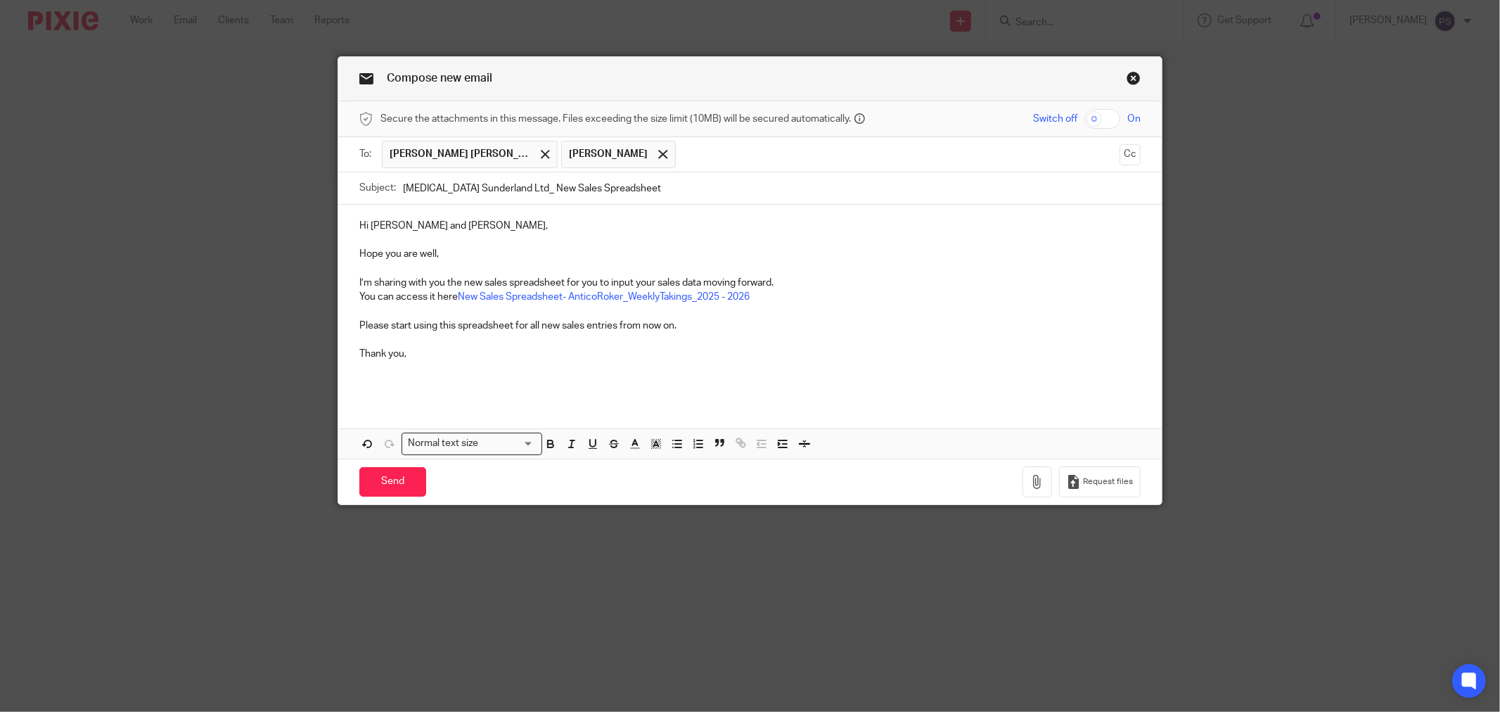
click at [910, 378] on p at bounding box center [749, 383] width 781 height 14
click at [458, 297] on link "New Sales Spreadsheet- AnticoRoker_WeeklyTakings_2025 - 2026" at bounding box center [604, 297] width 292 height 10
click at [602, 373] on p at bounding box center [749, 368] width 781 height 14
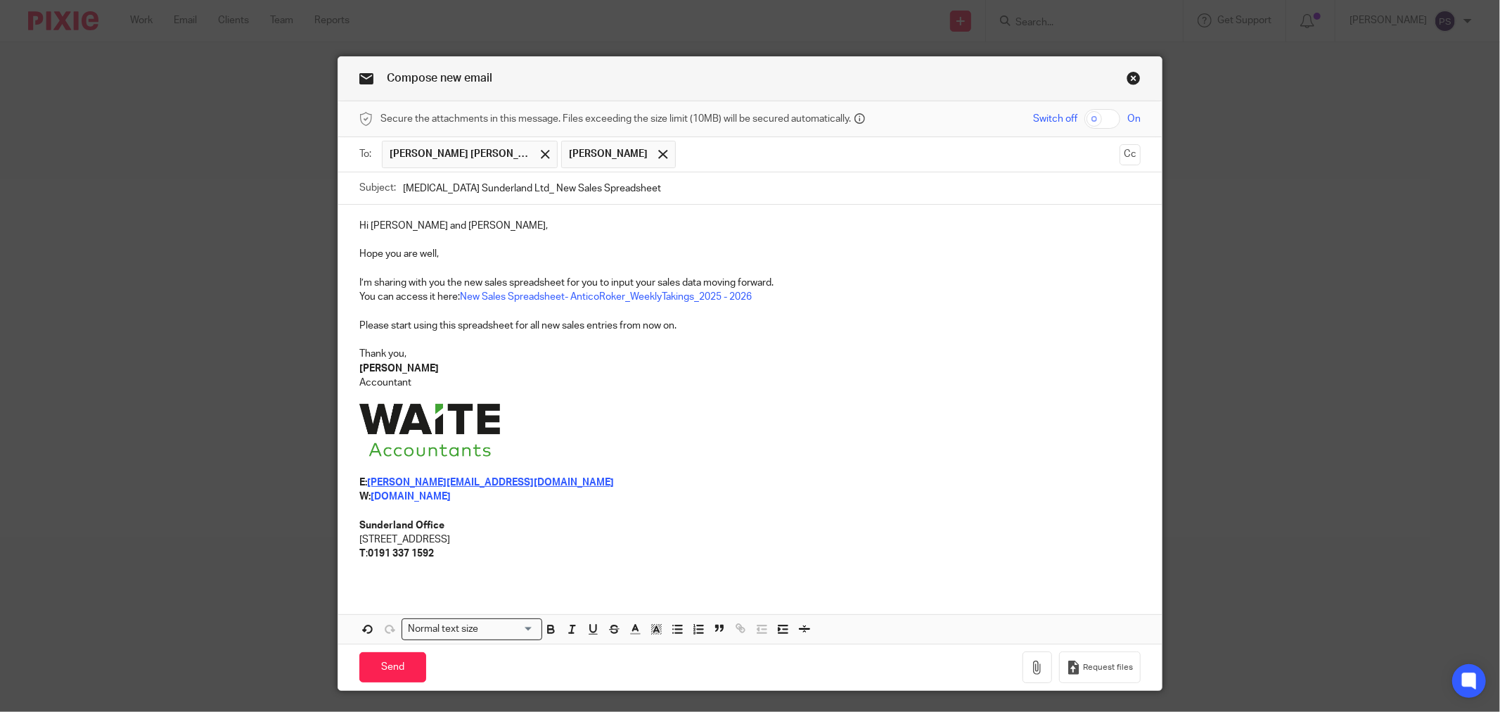
click at [818, 431] on p at bounding box center [749, 432] width 781 height 57
click at [875, 378] on p "Accountant" at bounding box center [749, 383] width 781 height 14
click at [715, 417] on p at bounding box center [749, 432] width 781 height 57
click at [693, 537] on p "Hope Street Xchange, Sunderland, SR1 3QD" at bounding box center [749, 539] width 781 height 14
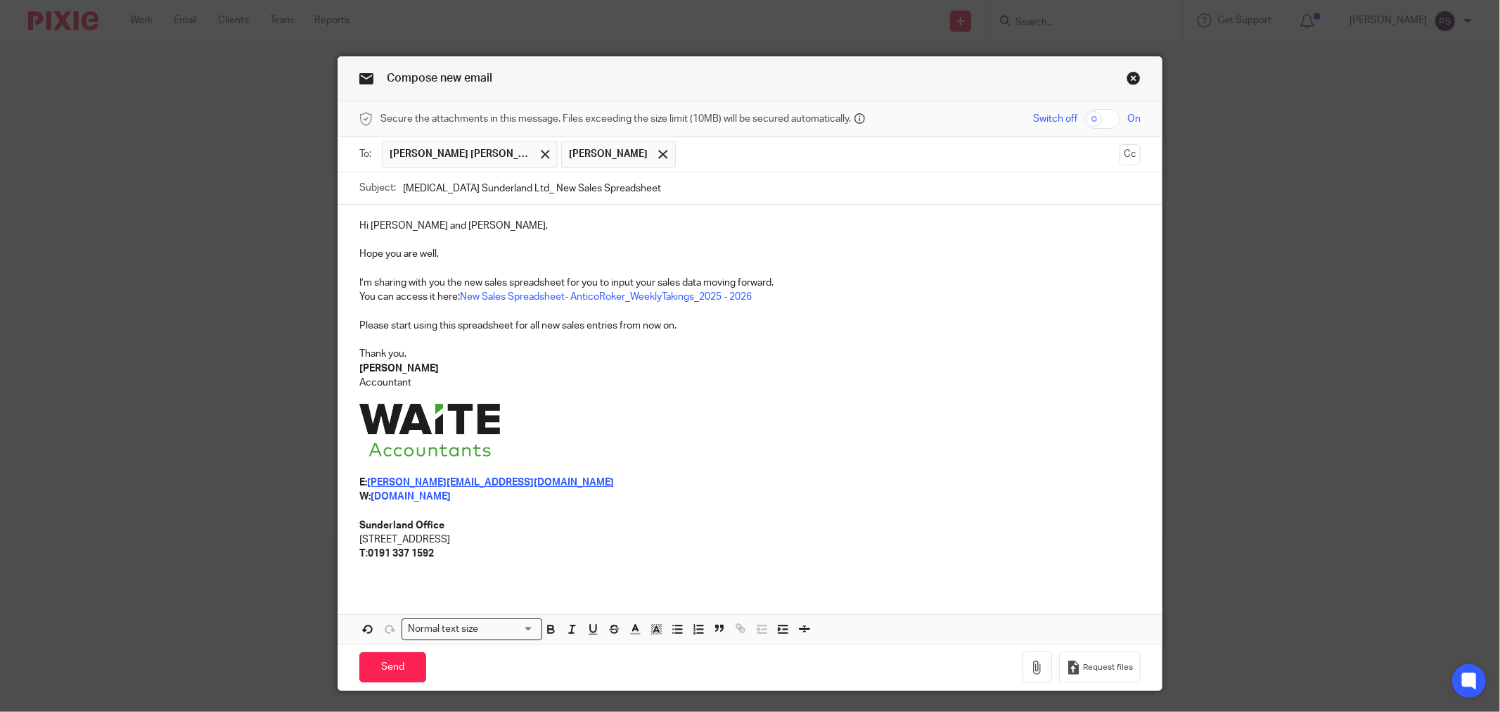
click at [693, 537] on p "Hope Street Xchange, Sunderland, SR1 3QD" at bounding box center [749, 539] width 781 height 14
click at [694, 538] on p "Hope Street Xchange, Sunderland, SR1 3QD" at bounding box center [749, 539] width 781 height 14
click at [691, 515] on p at bounding box center [749, 511] width 781 height 14
click at [607, 502] on p "W: www.waiteaccountants.co.uk" at bounding box center [749, 496] width 781 height 14
click at [693, 401] on p at bounding box center [749, 397] width 781 height 14
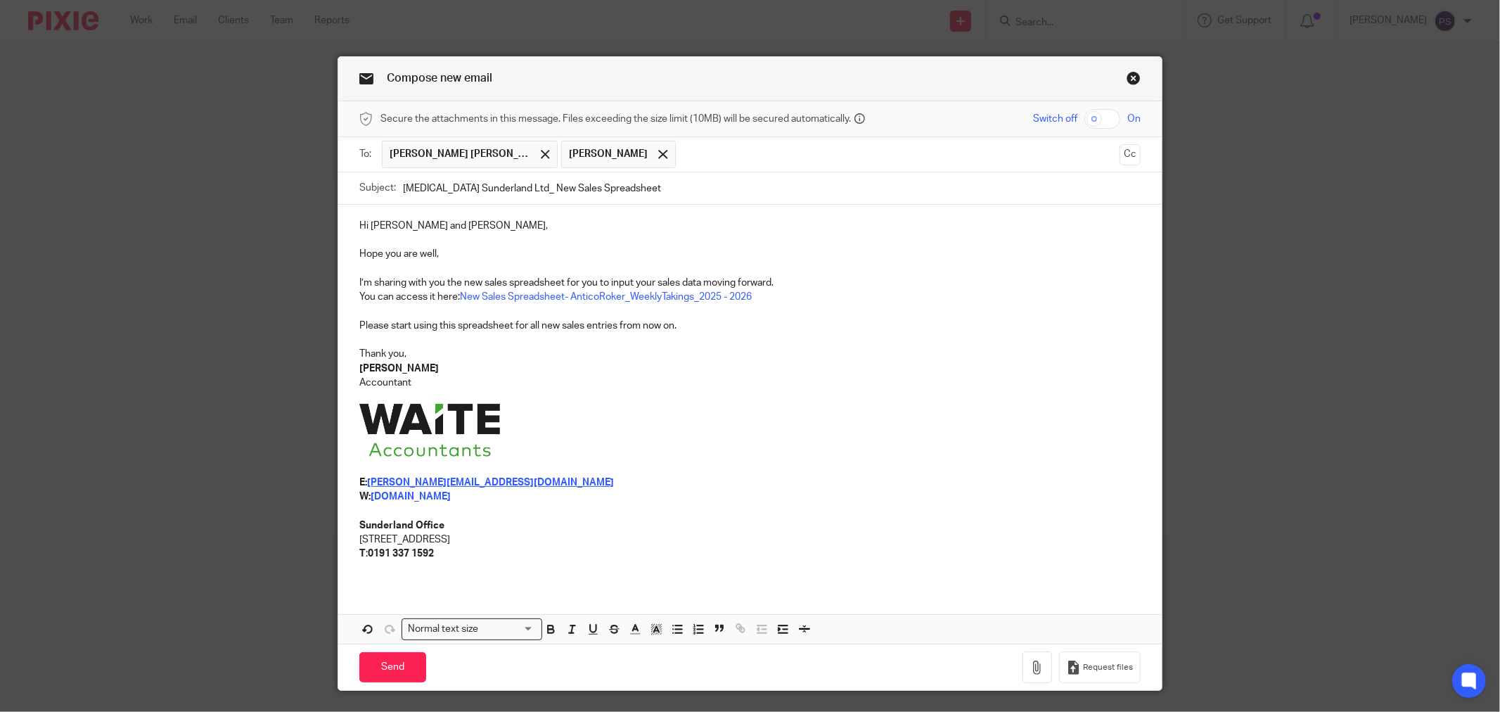
click at [650, 443] on p at bounding box center [749, 432] width 781 height 57
click at [579, 411] on p at bounding box center [749, 432] width 781 height 57
click at [691, 399] on p at bounding box center [749, 397] width 781 height 14
drag, startPoint x: 392, startPoint y: 676, endPoint x: 627, endPoint y: 459, distance: 320.0
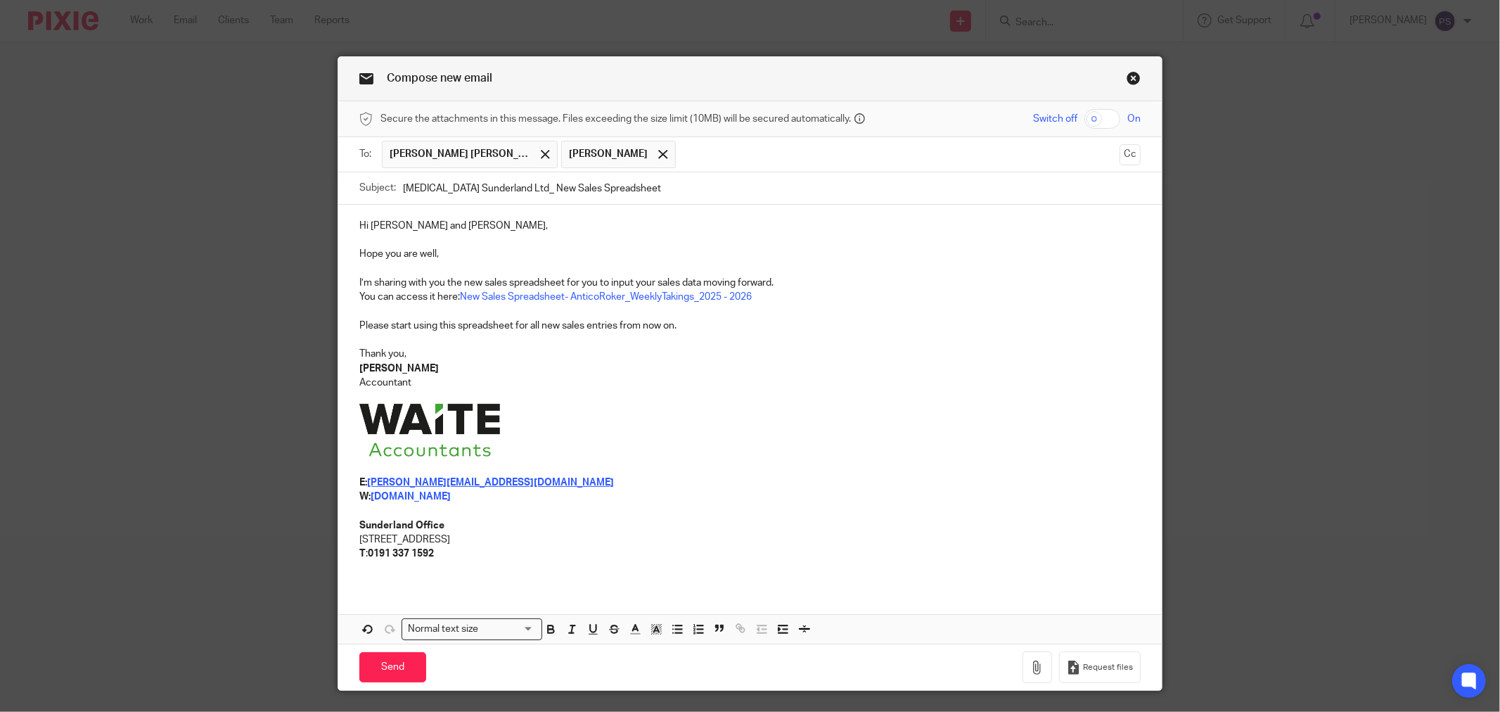
click at [627, 459] on form "Secure the attachments in this message. Files exceeding the size limit (10MB) w…" at bounding box center [749, 395] width 823 height 589
click at [384, 676] on input "Send" at bounding box center [392, 667] width 67 height 30
click at [549, 366] on p "[PERSON_NAME]" at bounding box center [749, 368] width 781 height 14
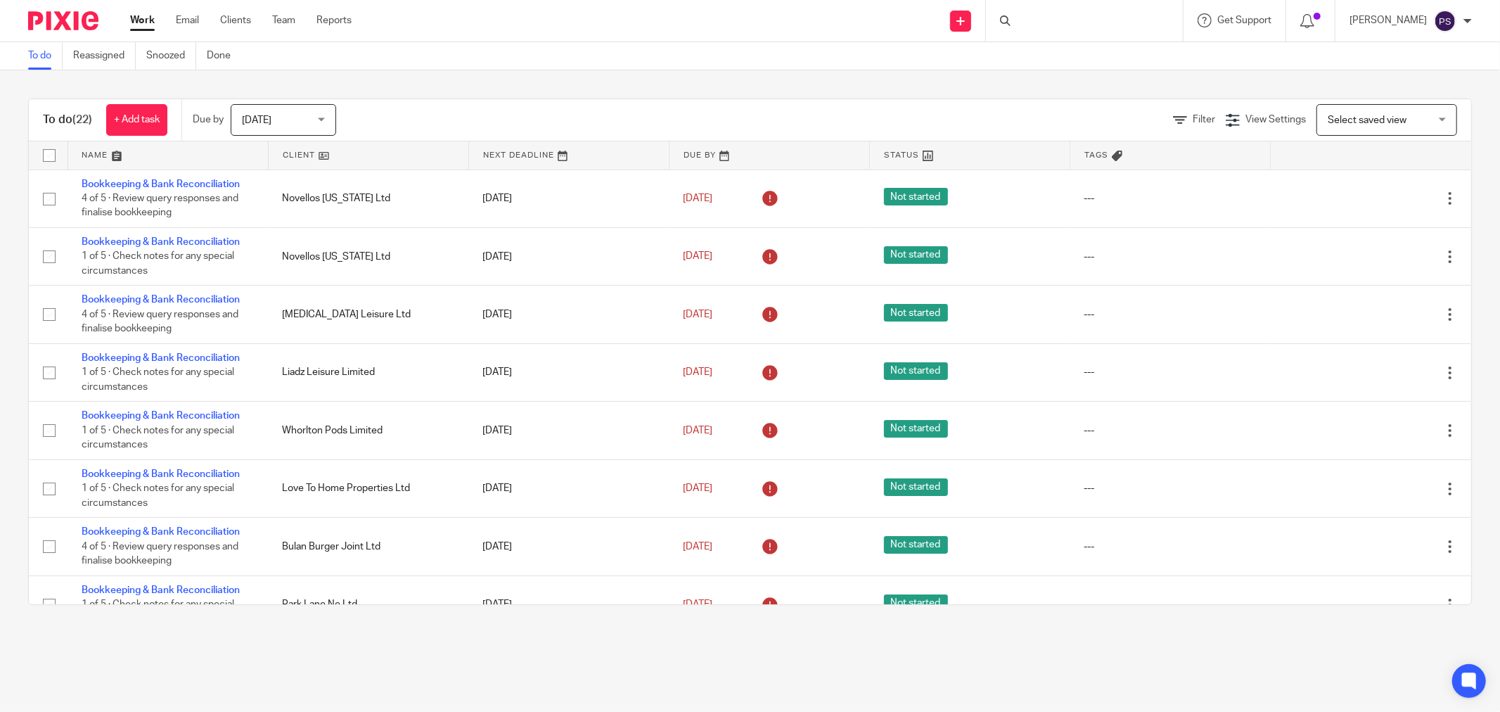
click at [1050, 15] on div at bounding box center [1084, 20] width 197 height 41
click at [1057, 18] on input "Search" at bounding box center [1077, 23] width 127 height 13
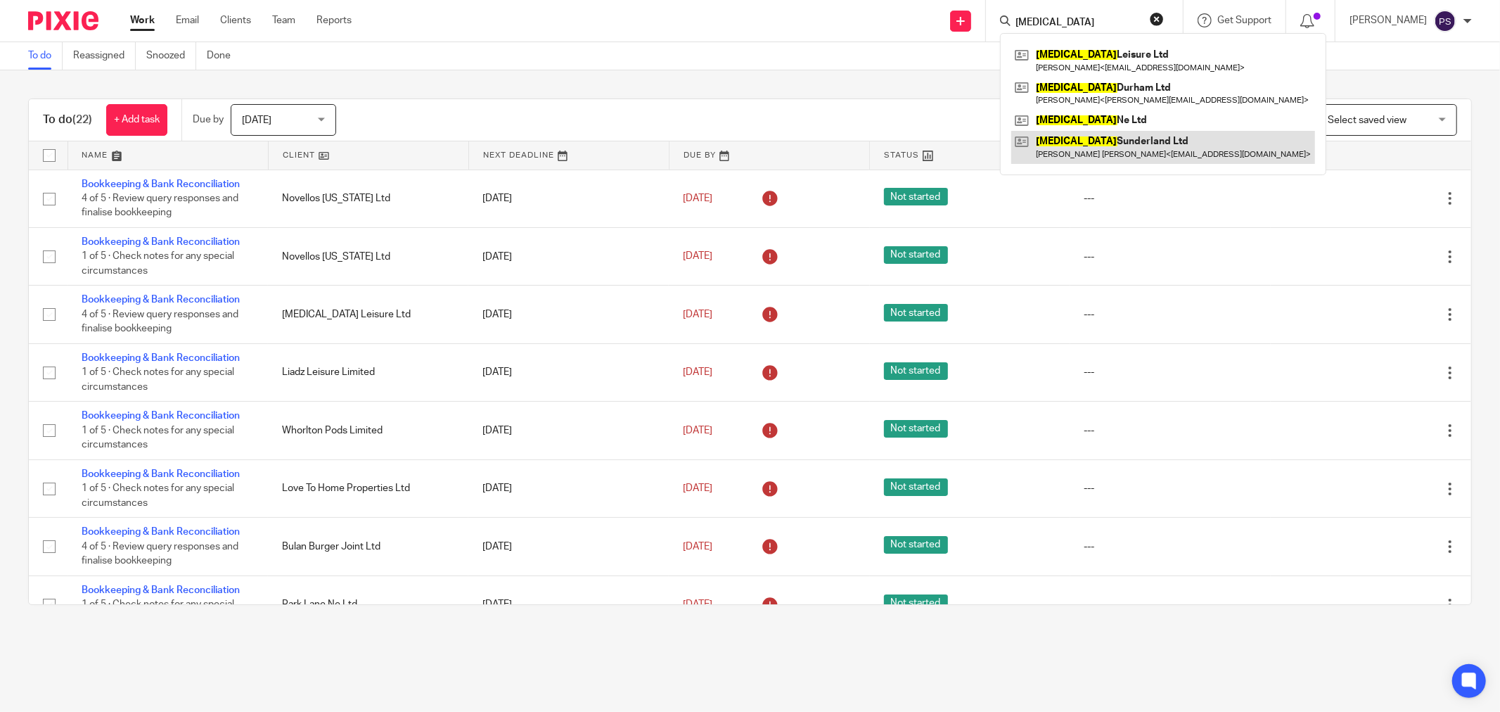
type input "Gastro"
click at [1102, 143] on link at bounding box center [1163, 147] width 304 height 32
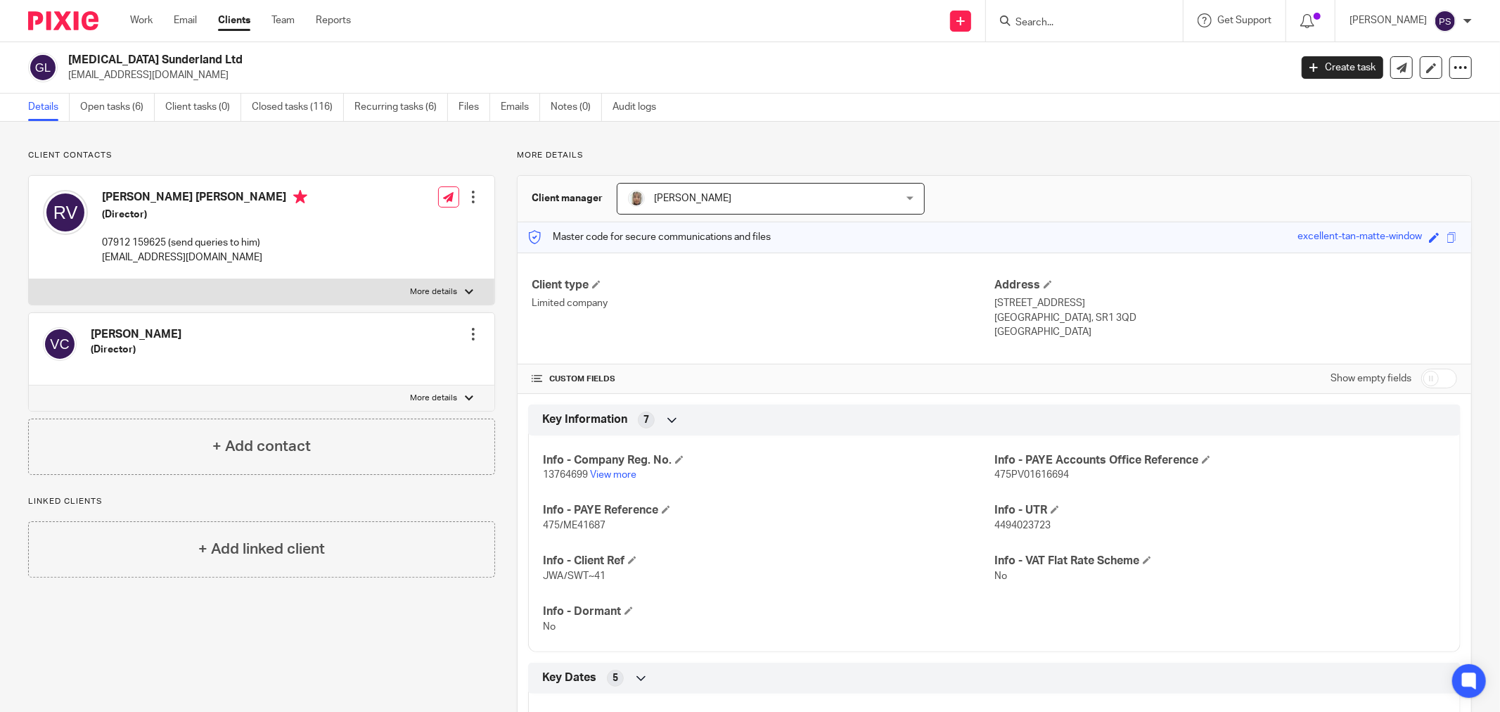
click at [181, 346] on div "Virginio Ciliberti (Director) Edit contact Create client from contact Export da…" at bounding box center [262, 349] width 466 height 72
click at [467, 392] on label "More details" at bounding box center [262, 397] width 466 height 25
click at [29, 385] on input "More details" at bounding box center [28, 385] width 1 height 1
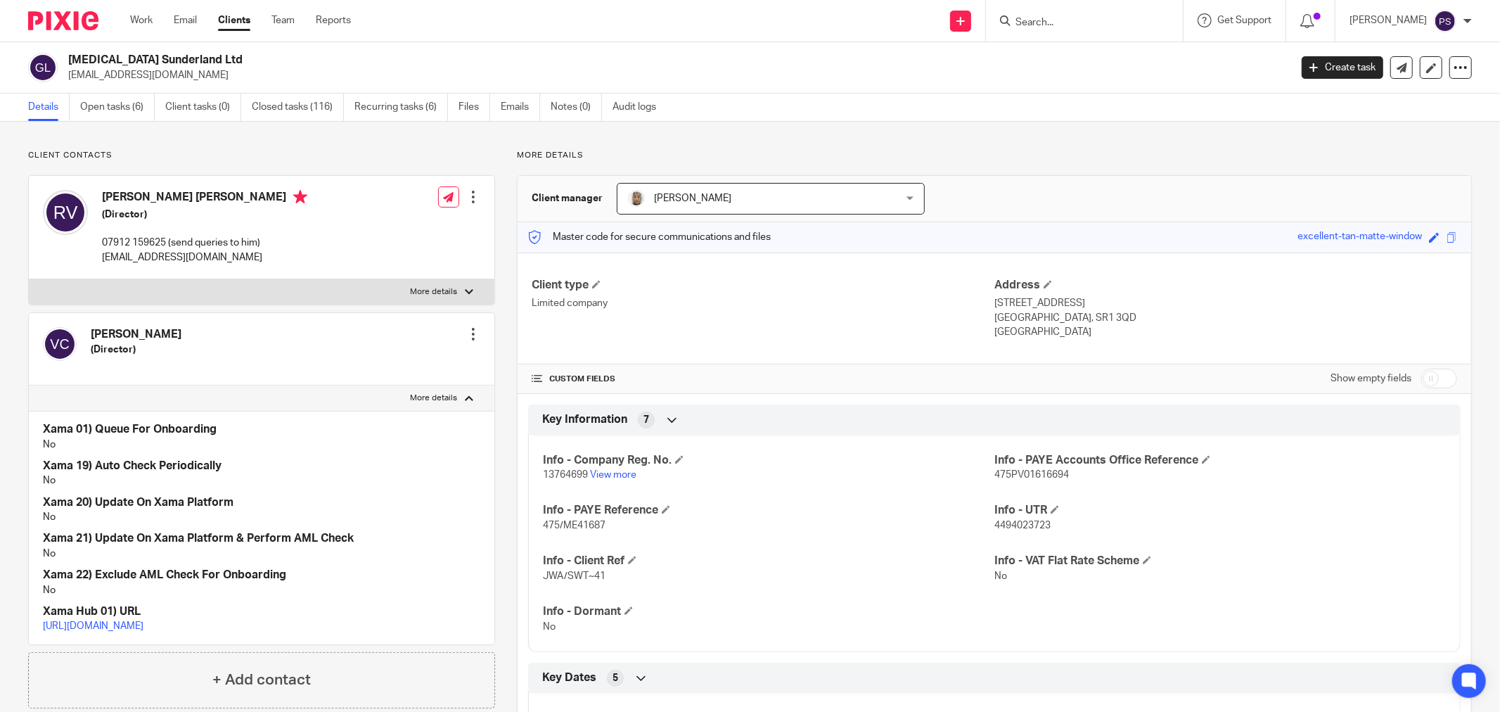
click at [465, 394] on label "More details" at bounding box center [262, 397] width 466 height 25
click at [29, 385] on input "More details" at bounding box center [28, 385] width 1 height 1
checkbox input "false"
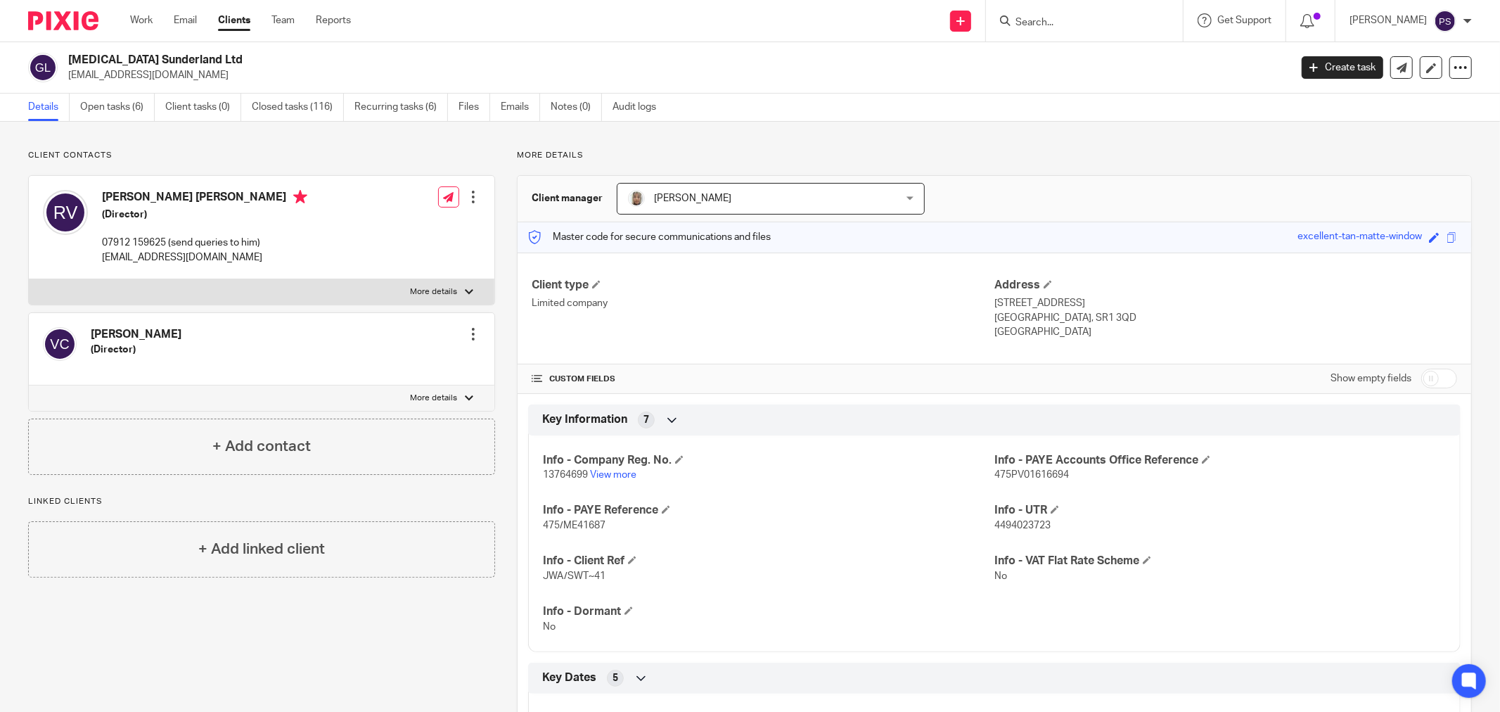
click at [472, 198] on div at bounding box center [473, 197] width 14 height 14
drag, startPoint x: 309, startPoint y: 357, endPoint x: 530, endPoint y: 288, distance: 230.6
click at [323, 361] on div "Virginio Ciliberti (Director) Edit contact Create client from contact Export da…" at bounding box center [262, 349] width 466 height 72
click at [457, 326] on div "Virginio Ciliberti (Director) Edit contact Create client from contact Export da…" at bounding box center [262, 349] width 466 height 72
click at [468, 331] on div at bounding box center [473, 334] width 14 height 14
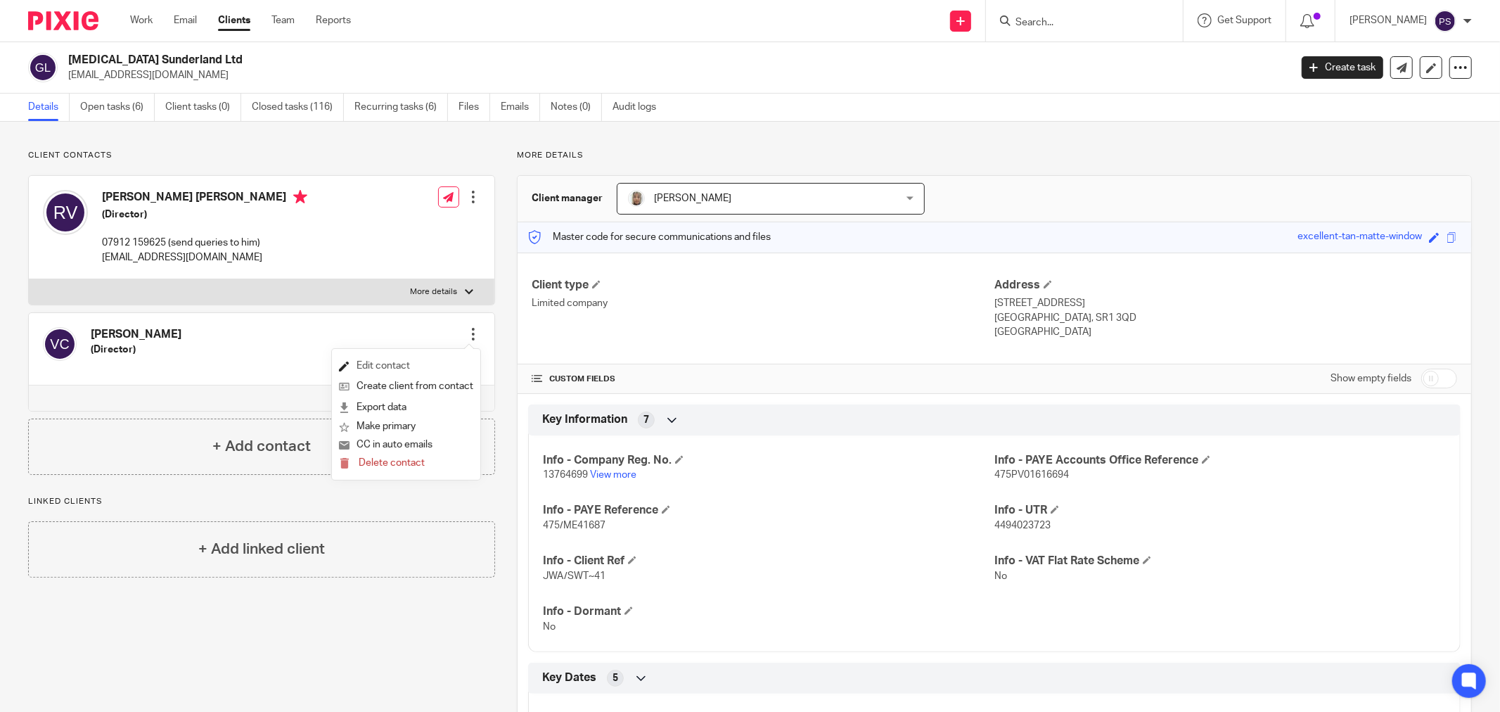
click at [436, 360] on link "Edit contact" at bounding box center [406, 366] width 134 height 20
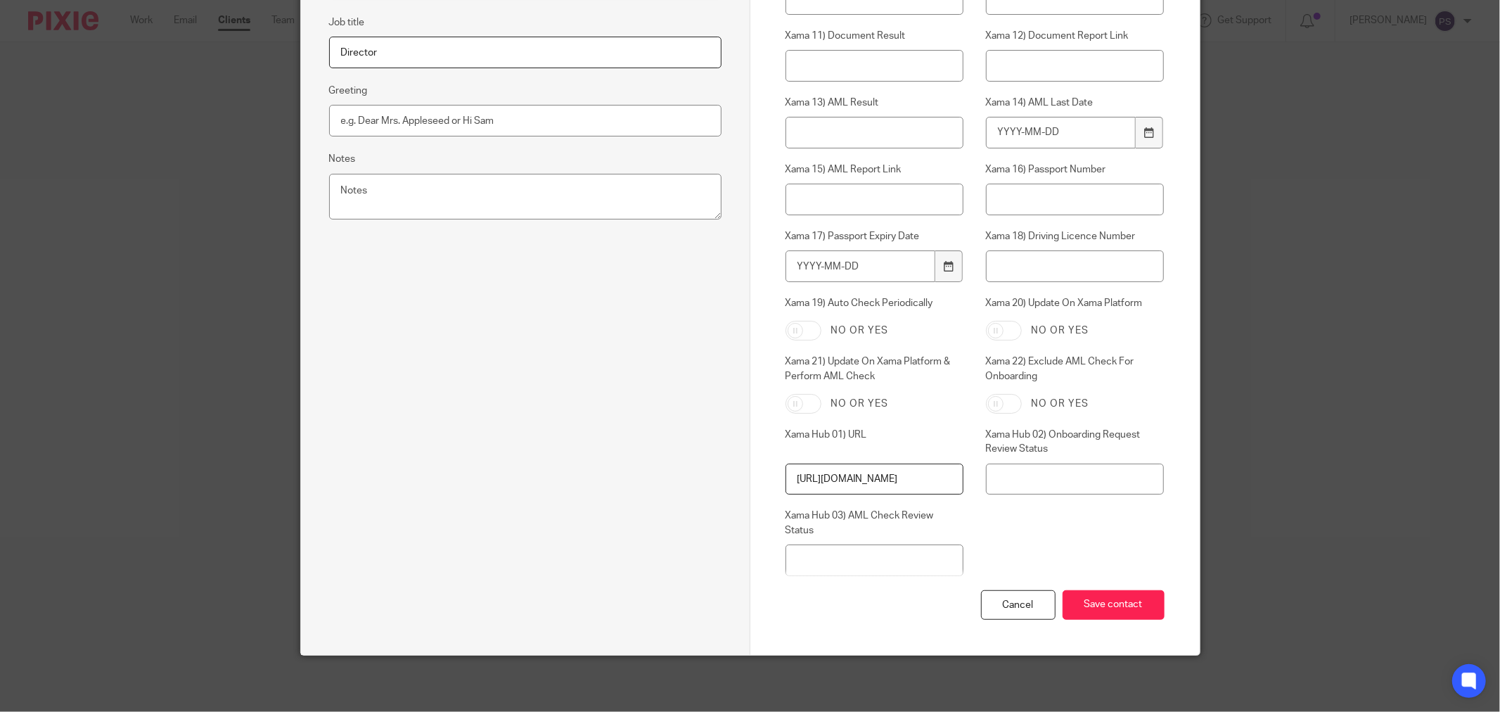
scroll to position [82, 0]
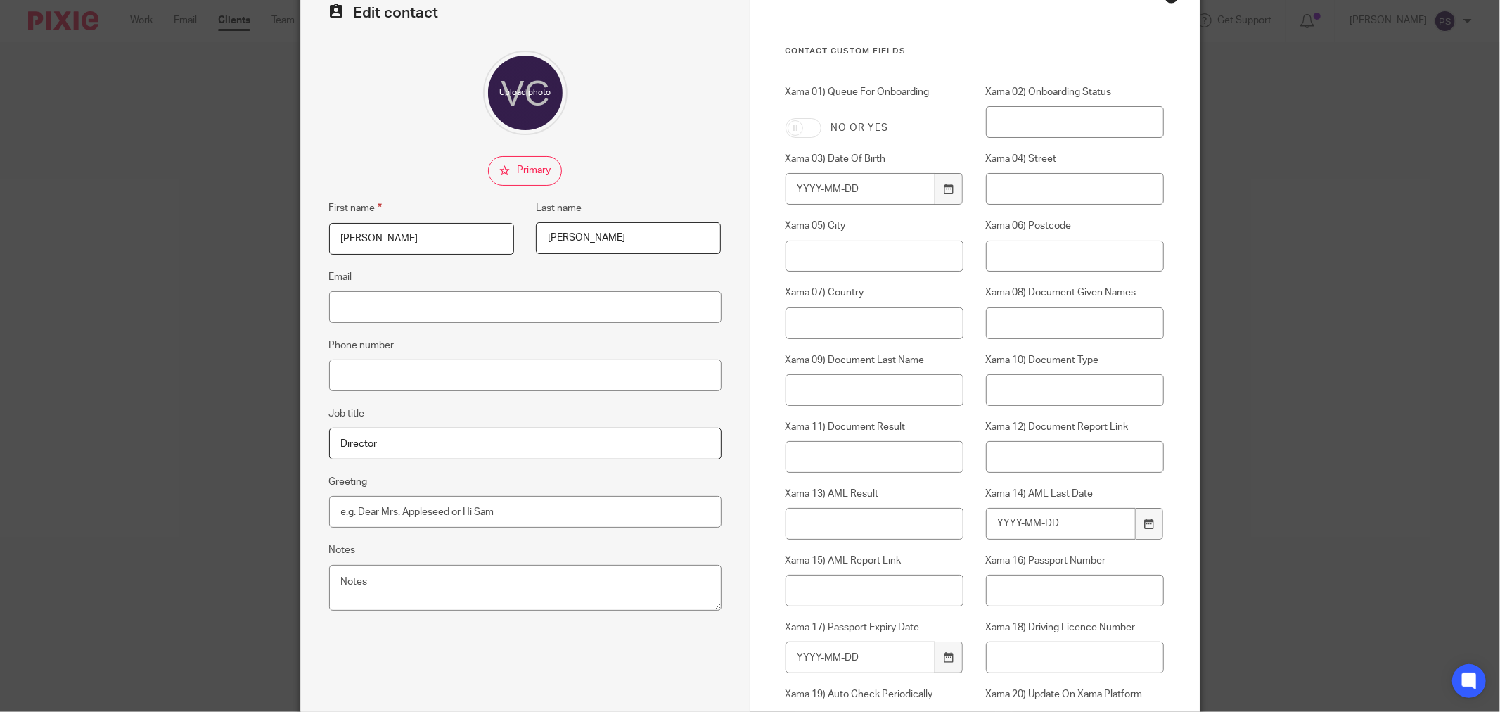
click at [1425, 145] on div "Edit contact First name [PERSON_NAME] Last name [PERSON_NAME] Email Phone numbe…" at bounding box center [750, 356] width 1500 height 712
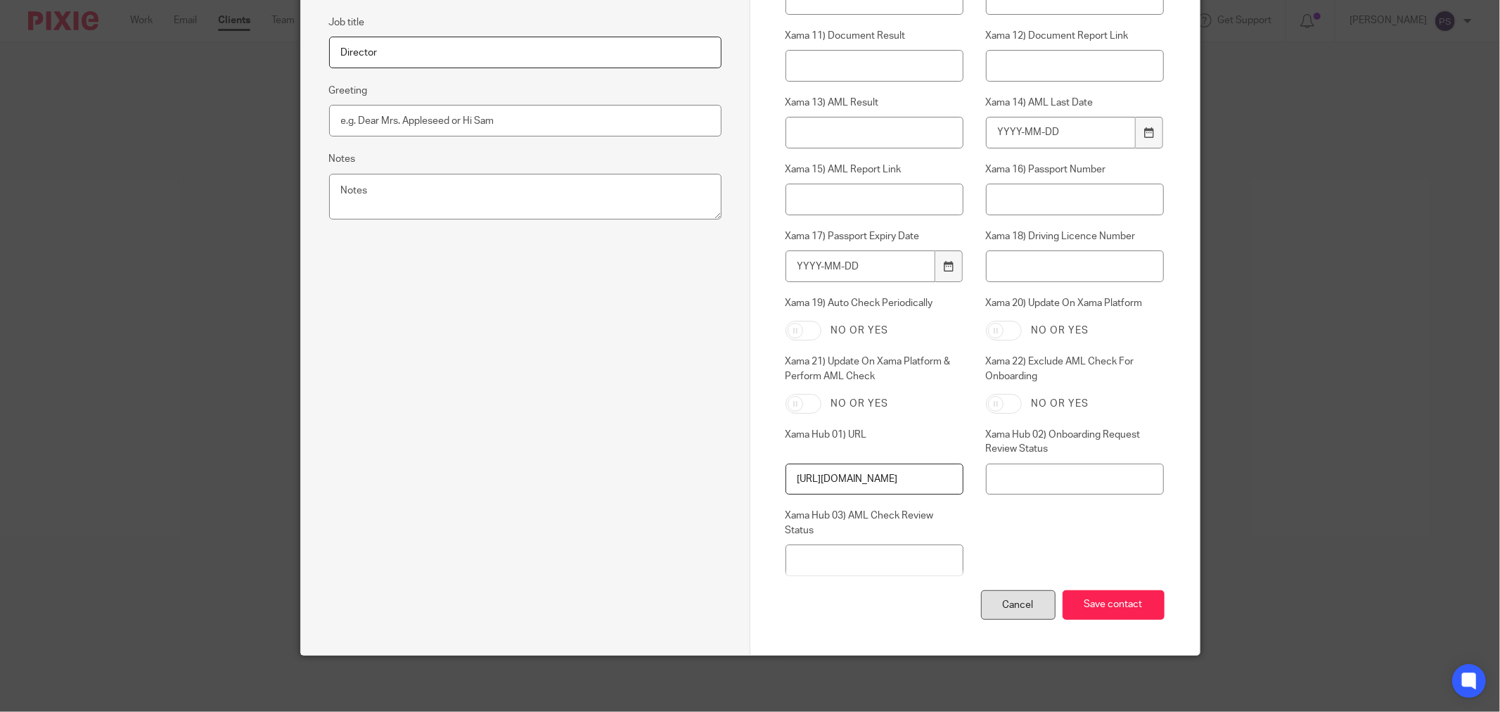
click at [1020, 608] on div "Cancel" at bounding box center [1018, 605] width 75 height 30
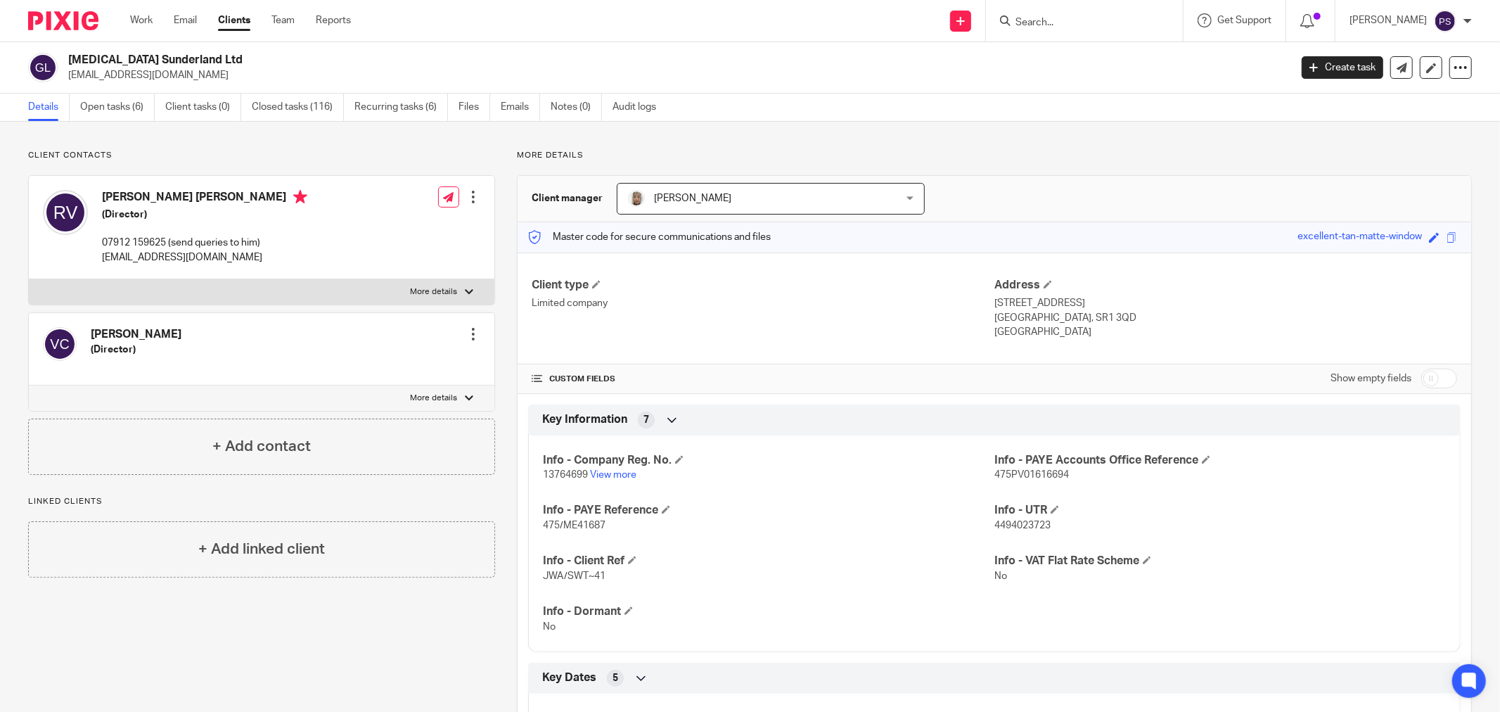
click at [1069, 22] on input "Search" at bounding box center [1077, 23] width 127 height 13
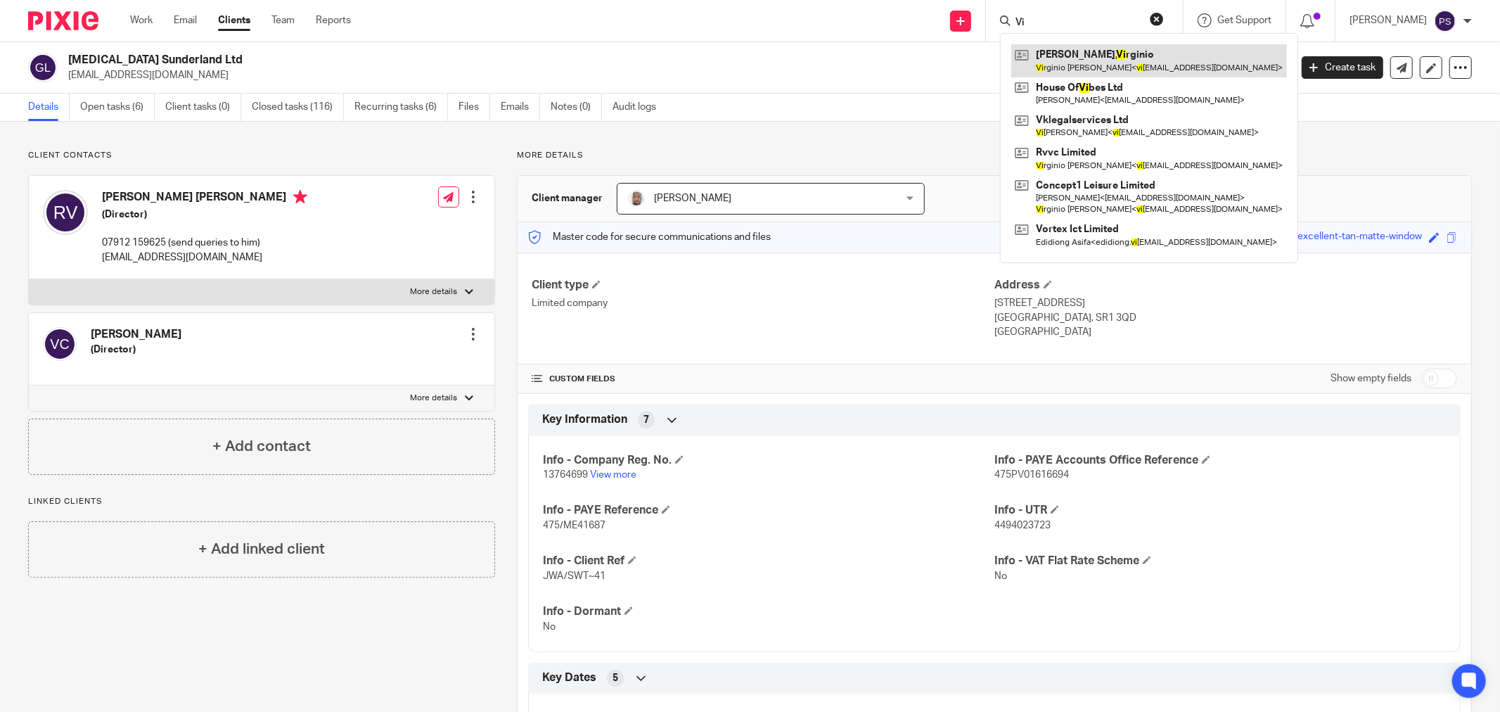
type input "Vi"
click at [1172, 62] on link at bounding box center [1149, 60] width 276 height 32
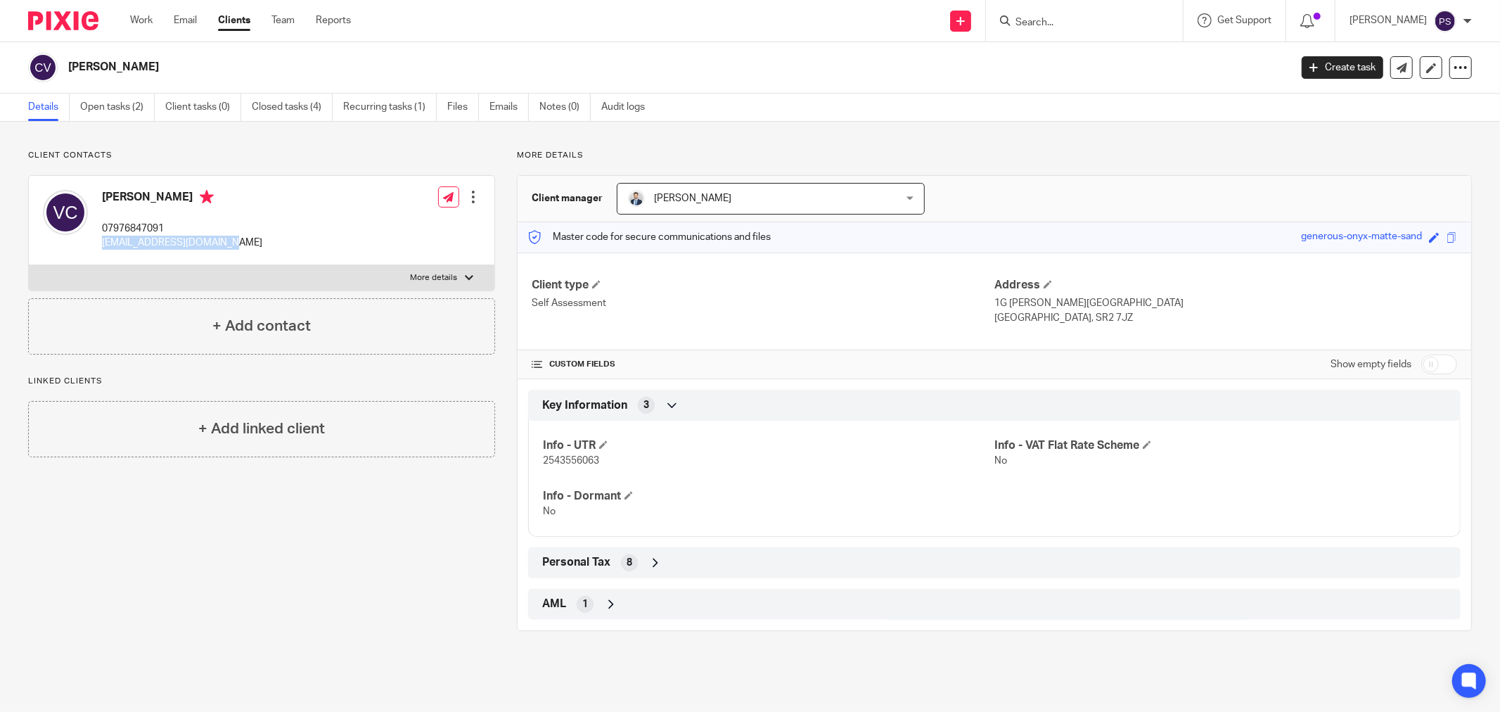
drag, startPoint x: 191, startPoint y: 243, endPoint x: 100, endPoint y: 244, distance: 91.4
click at [100, 244] on div "[PERSON_NAME] 07976847091 [EMAIL_ADDRESS][DOMAIN_NAME] Edit contact Create clie…" at bounding box center [262, 220] width 466 height 89
copy p "[EMAIL_ADDRESS][DOMAIN_NAME]"
click at [276, 239] on div "[PERSON_NAME] 07976847091 [EMAIL_ADDRESS][DOMAIN_NAME] Edit contact Create clie…" at bounding box center [262, 220] width 466 height 89
drag, startPoint x: 269, startPoint y: 242, endPoint x: 101, endPoint y: 241, distance: 168.8
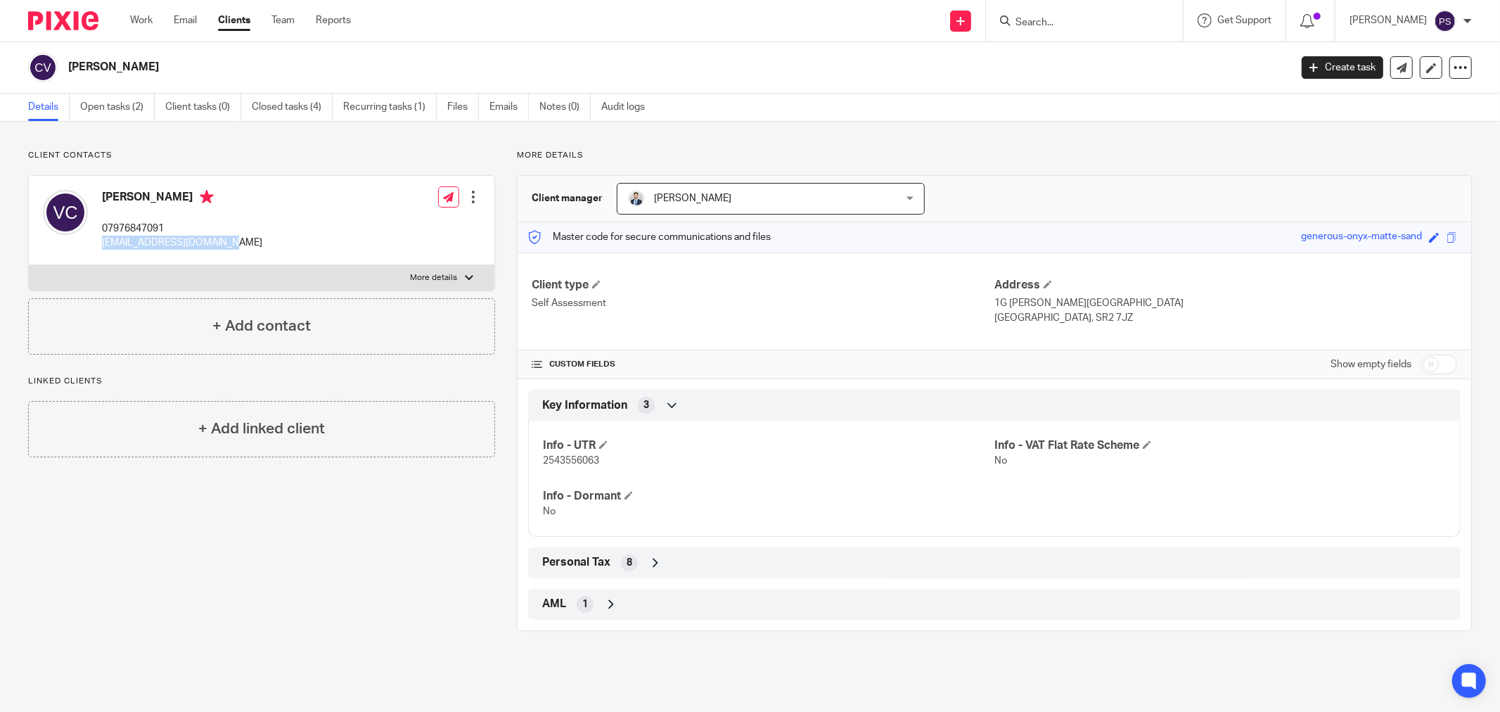
click at [101, 241] on div "[PERSON_NAME] 07976847091 [EMAIL_ADDRESS][DOMAIN_NAME] Edit contact Create clie…" at bounding box center [262, 220] width 466 height 89
copy p "[EMAIL_ADDRESS][DOMAIN_NAME]"
click at [1043, 17] on input "Search" at bounding box center [1077, 23] width 127 height 13
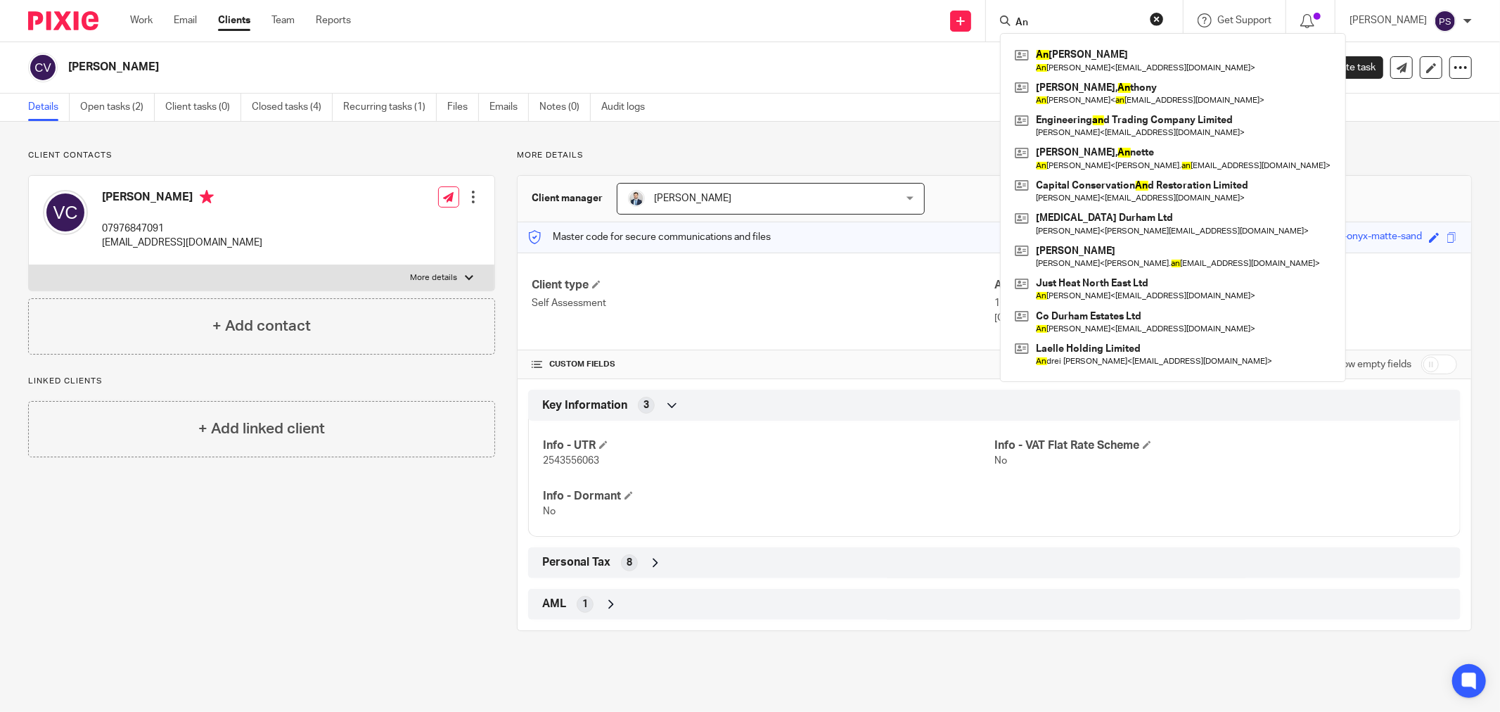
type input "A"
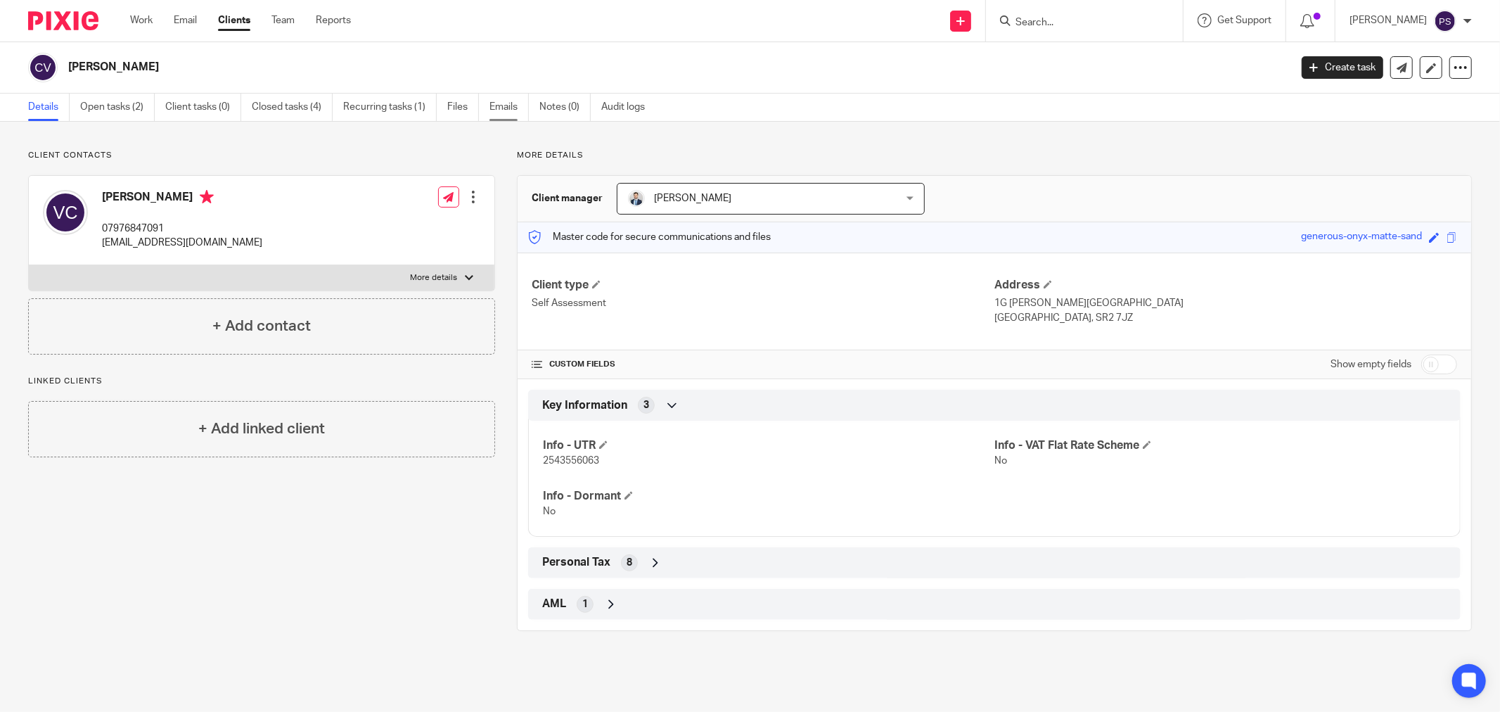
click at [511, 113] on link "Emails" at bounding box center [508, 107] width 39 height 27
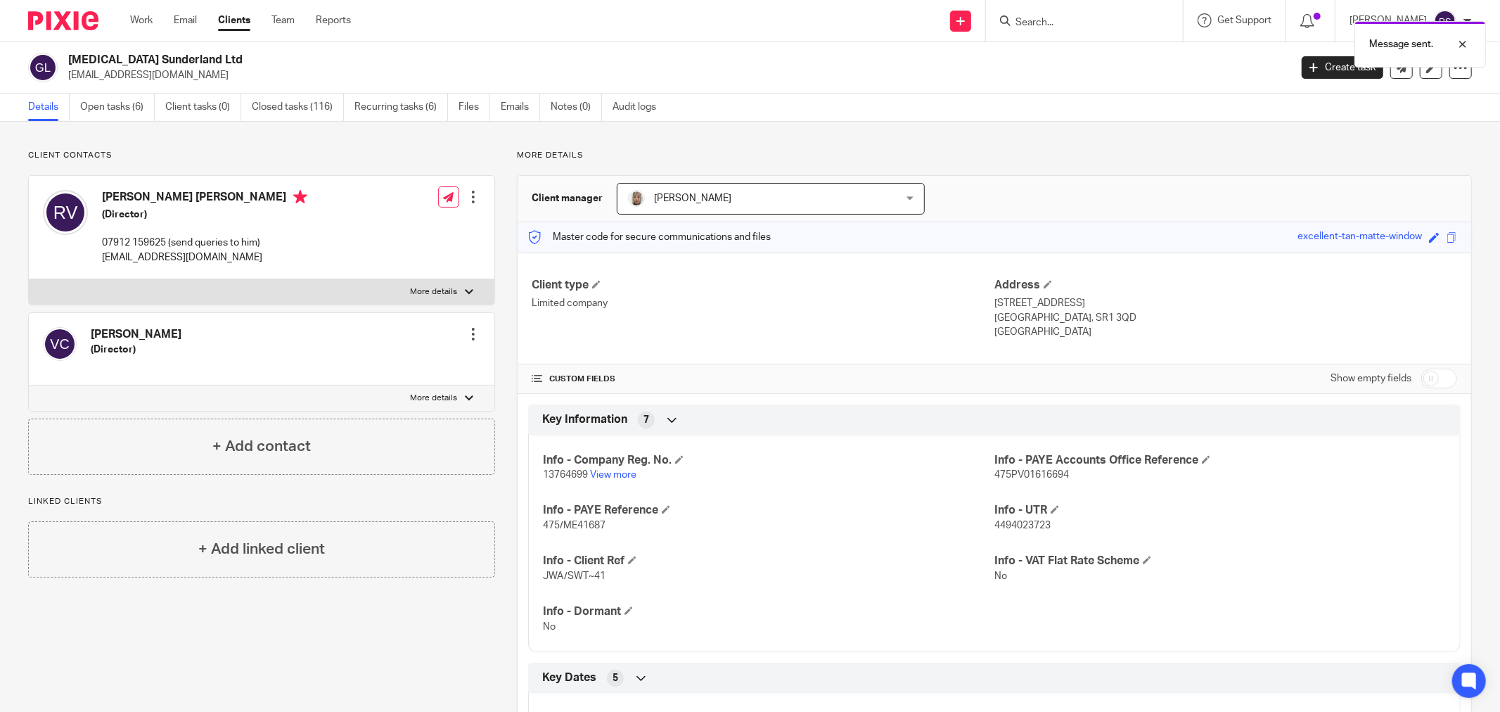
drag, startPoint x: 540, startPoint y: 313, endPoint x: 515, endPoint y: 368, distance: 60.1
click at [526, 104] on link "Emails" at bounding box center [520, 107] width 39 height 27
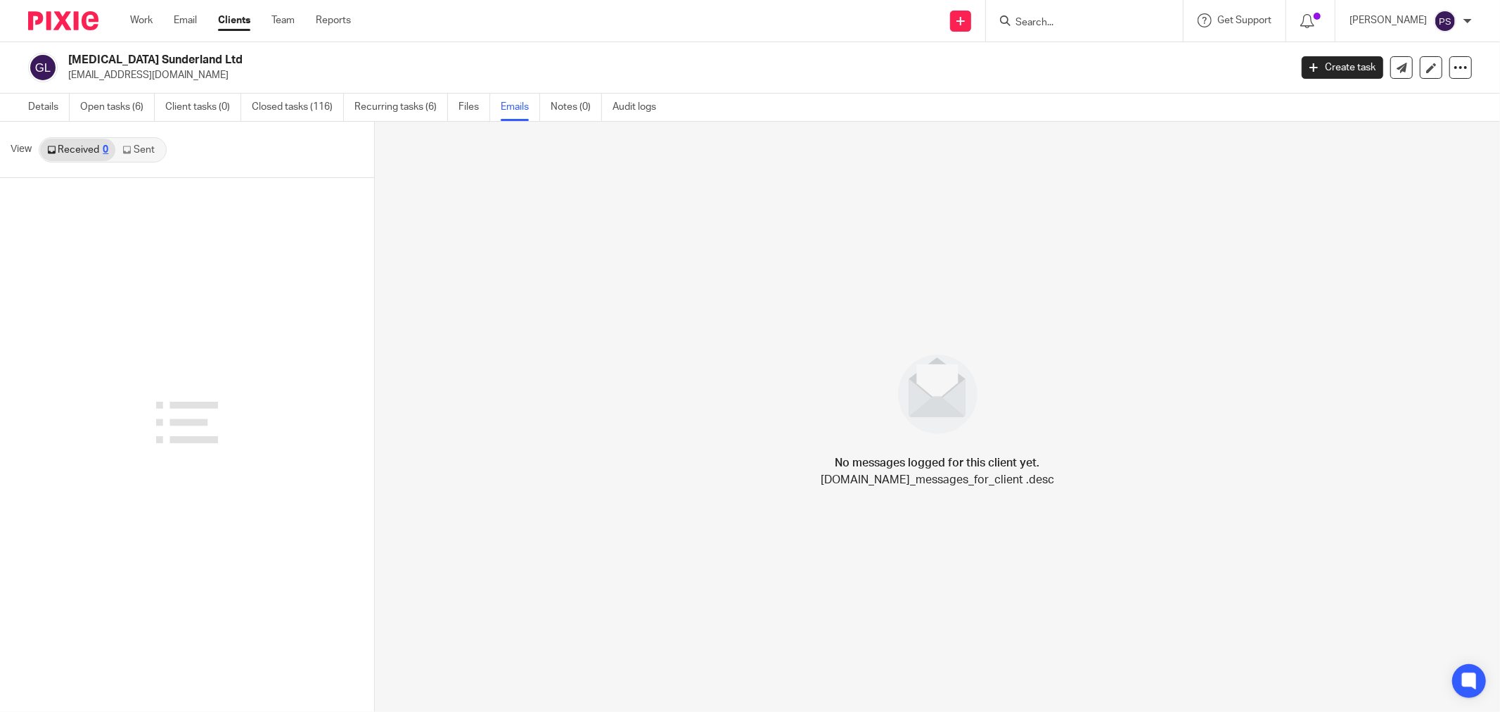
click at [143, 144] on link "Sent" at bounding box center [139, 150] width 49 height 23
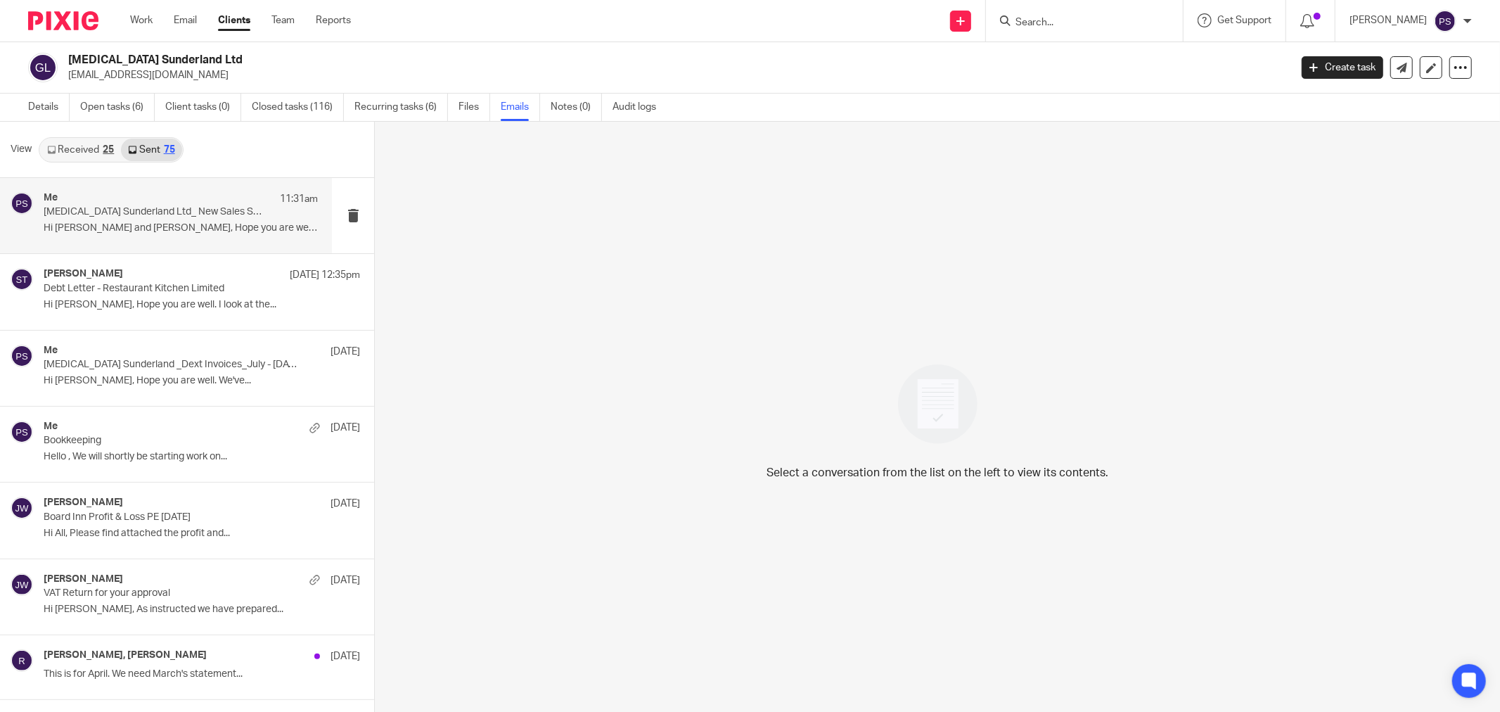
click at [174, 231] on p "Hi [PERSON_NAME] and [PERSON_NAME], Hope you are well, ..." at bounding box center [181, 228] width 274 height 12
